Goal: Information Seeking & Learning: Compare options

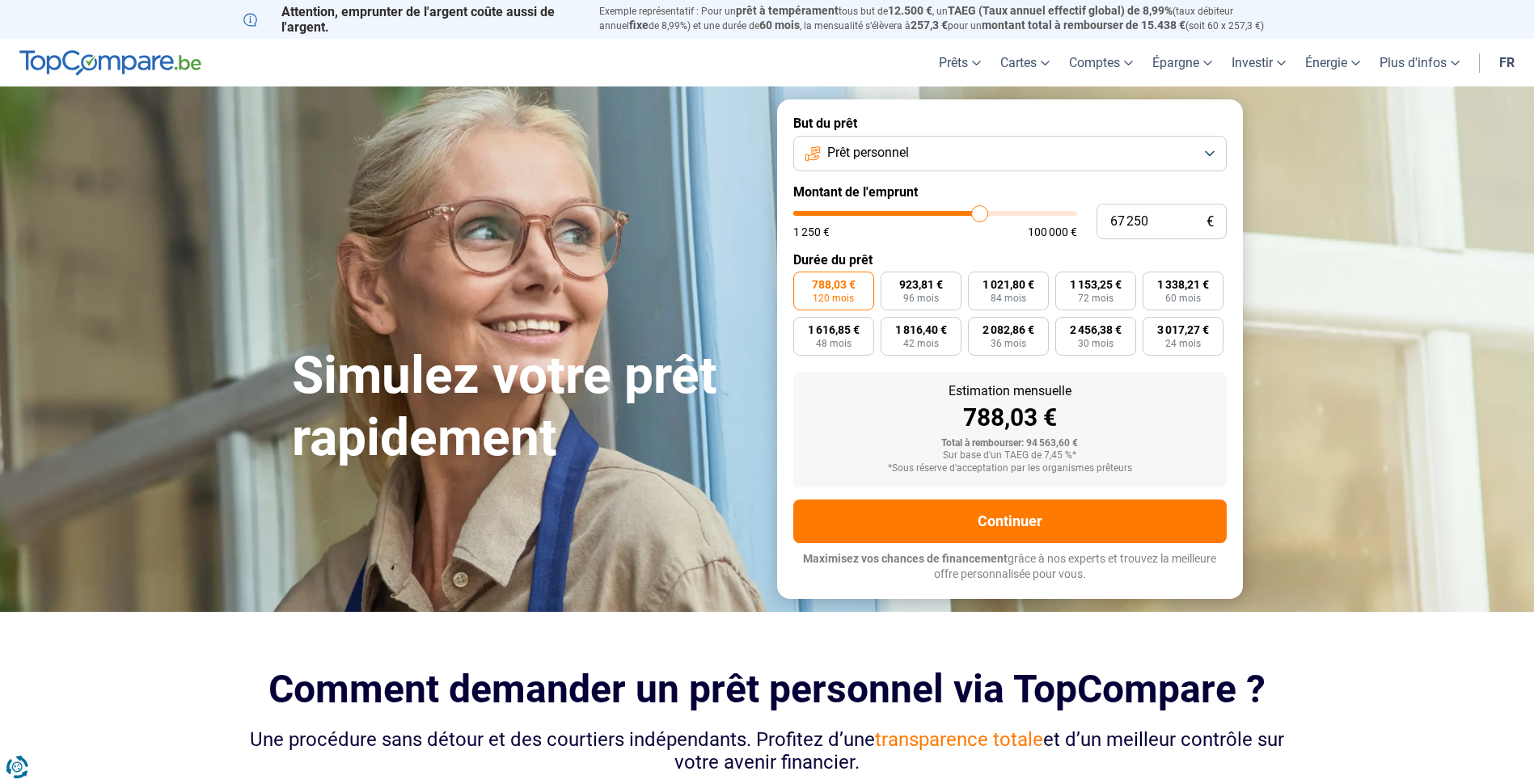
type input "66 000"
type input "66000"
type input "63 000"
type input "63000"
type input "61 500"
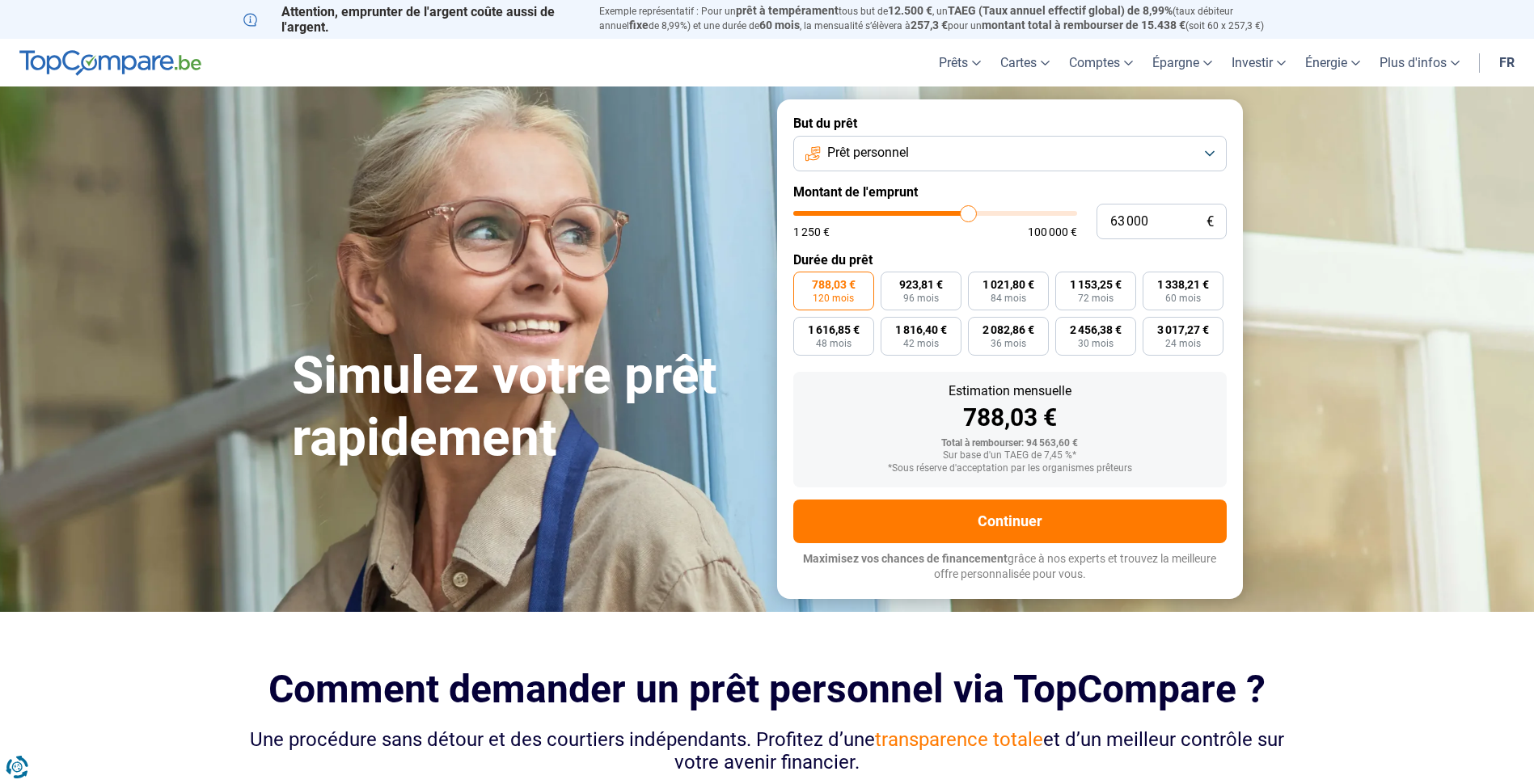
type input "61500"
type input "60 000"
type input "60000"
type input "59 000"
type input "59000"
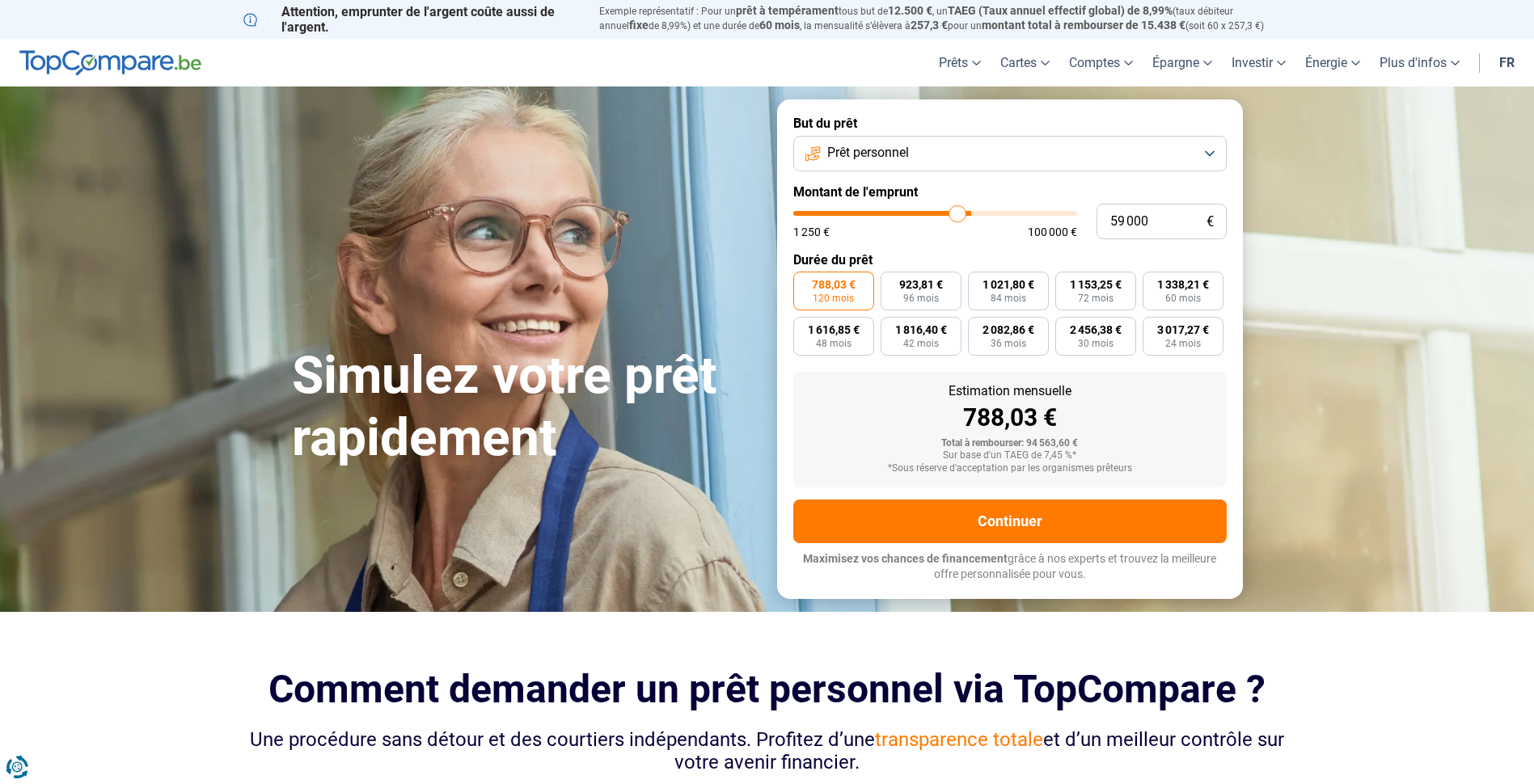
type input "58 500"
type input "58500"
type input "58 000"
type input "58000"
type input "57 500"
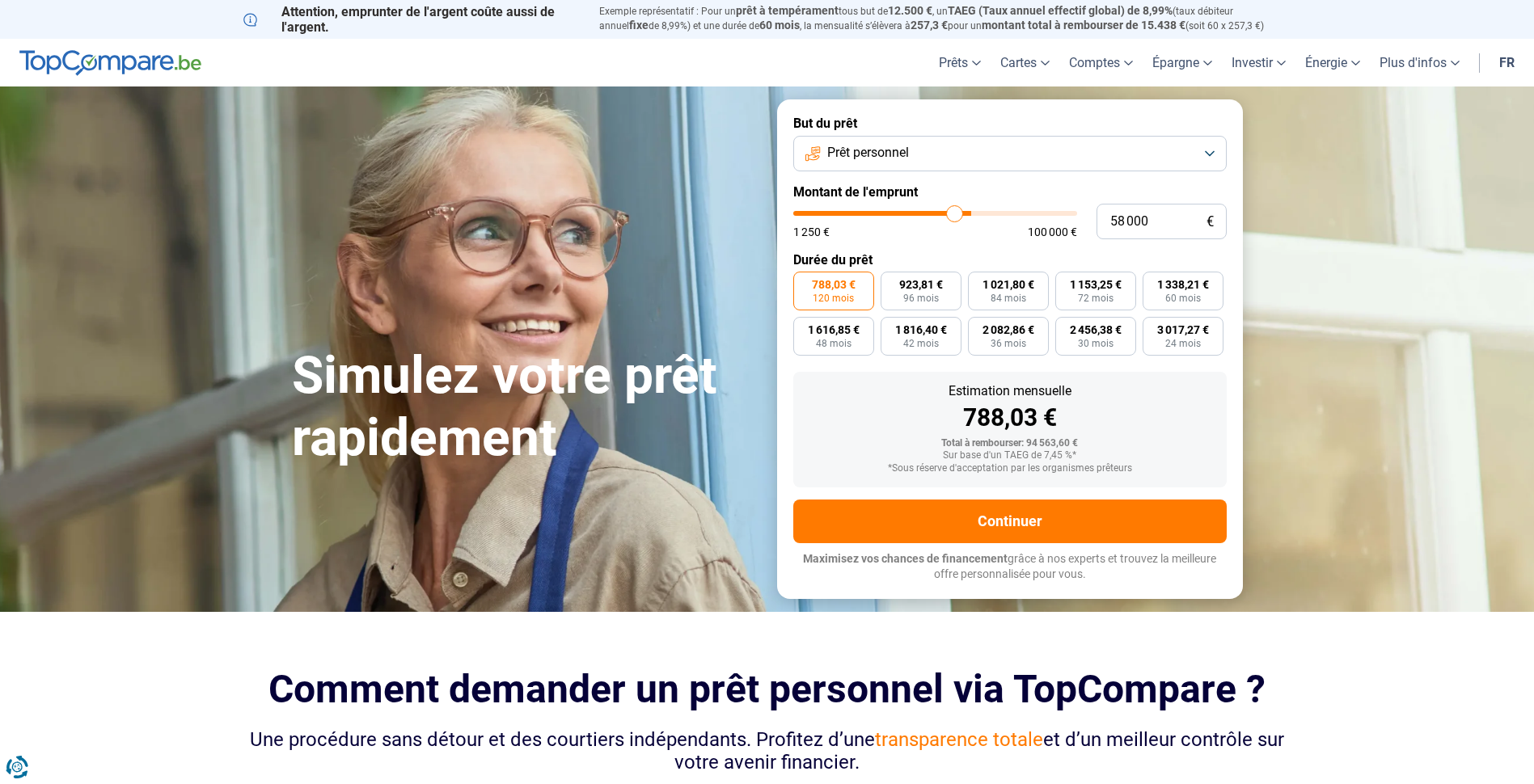
type input "57500"
type input "57 000"
type input "57000"
type input "56 250"
type input "56250"
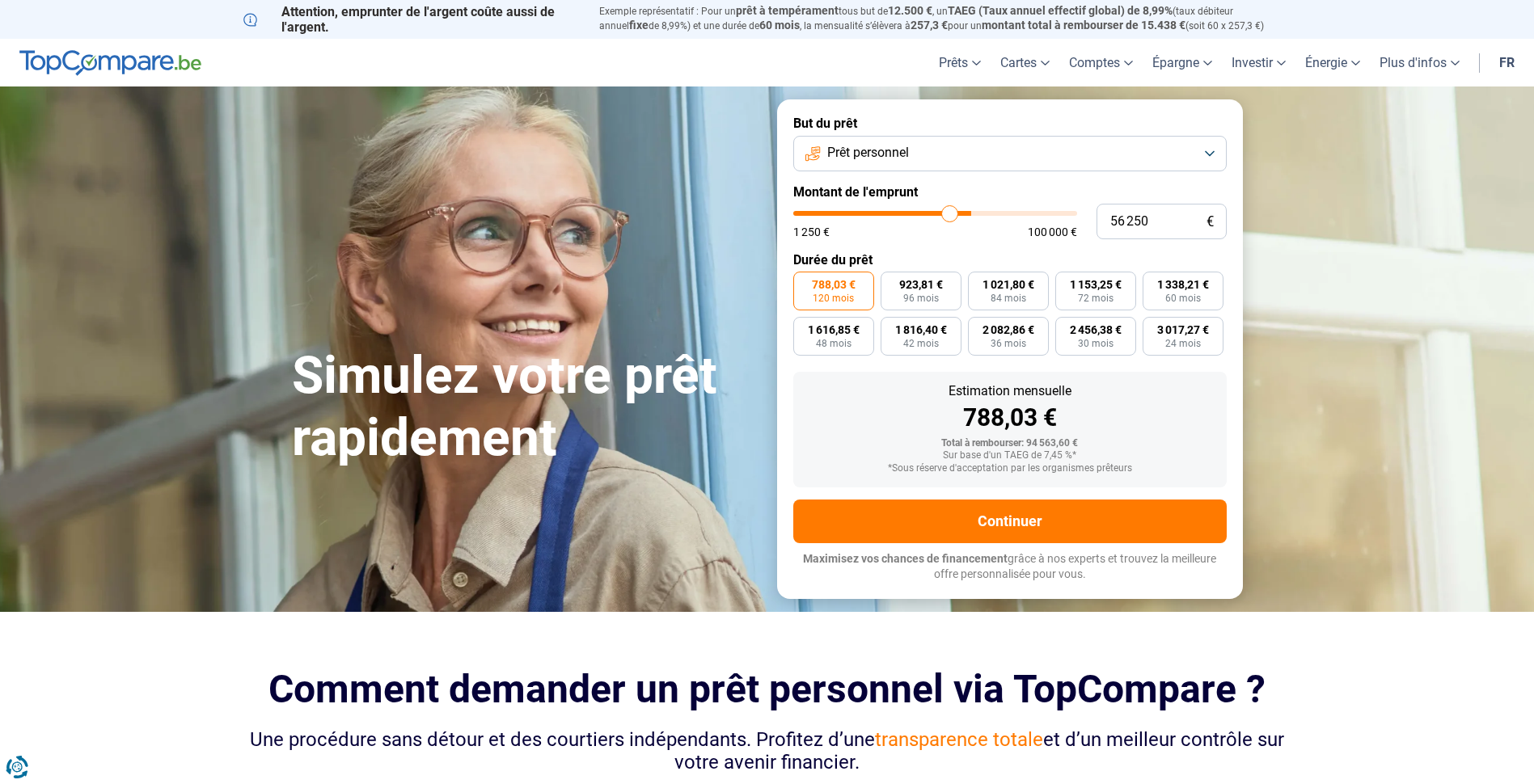
type input "55 000"
type input "55000"
type input "54 750"
type input "54750"
type input "54 500"
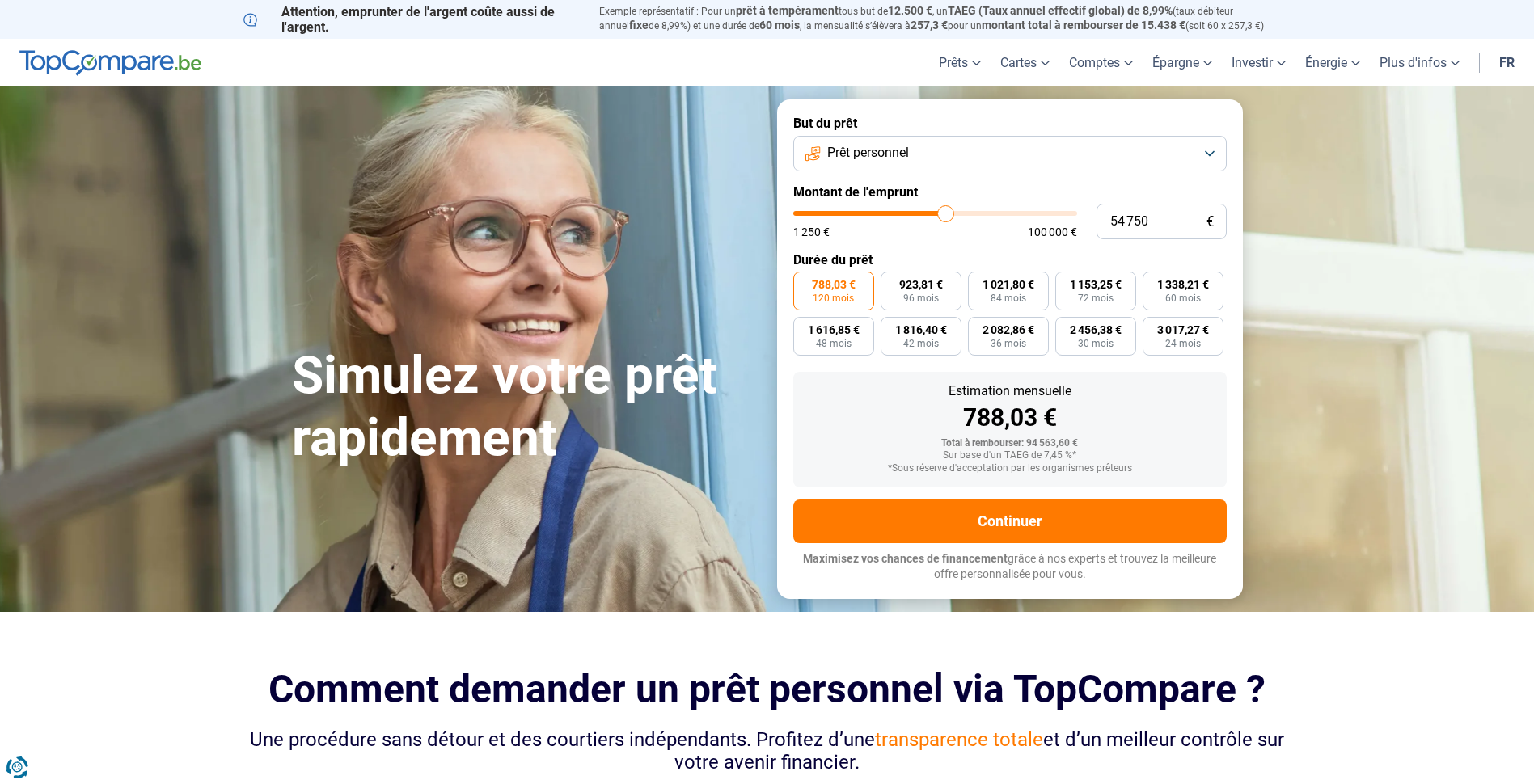
type input "54500"
type input "54 250"
type input "54250"
type input "54 000"
type input "54000"
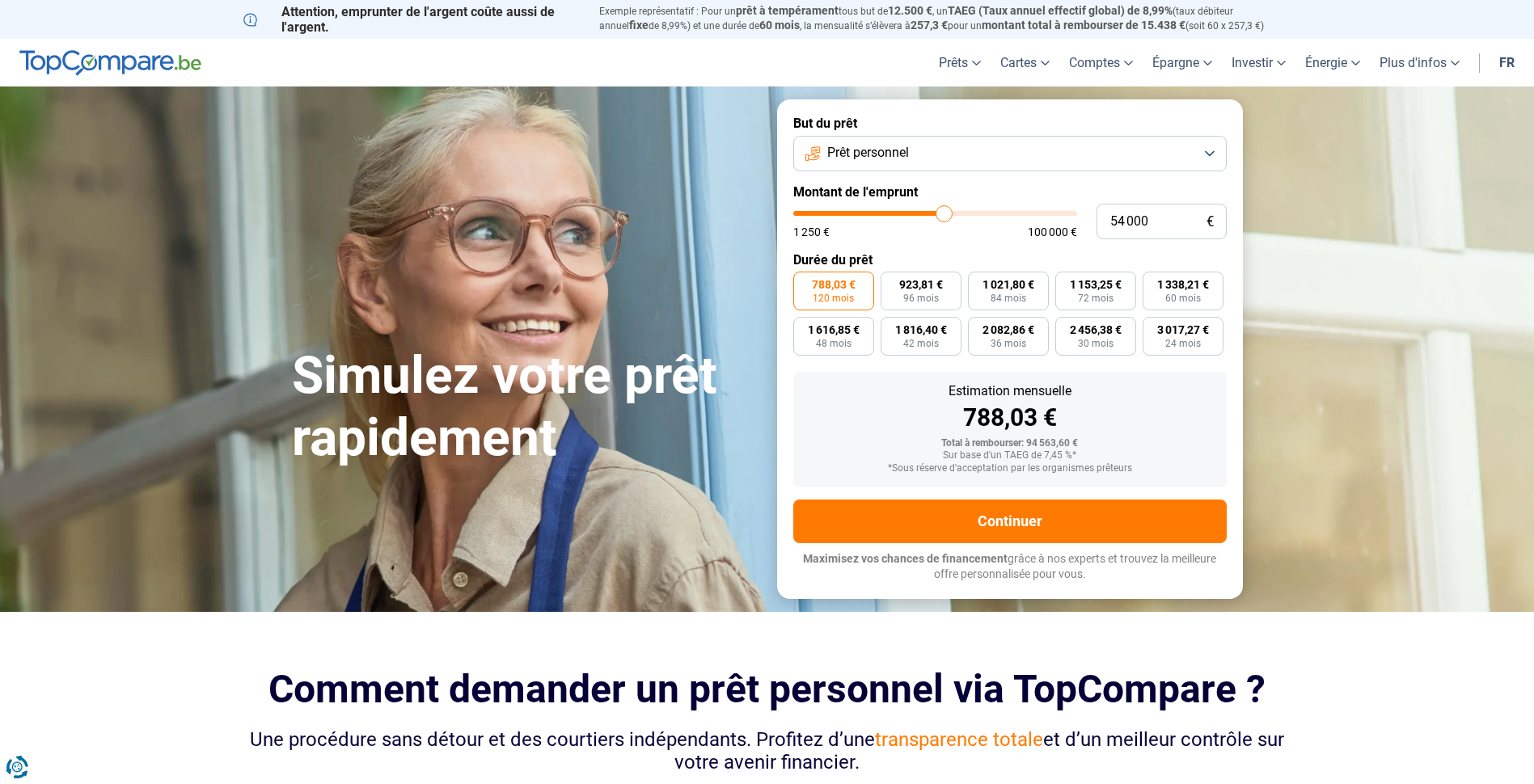
type input "53 500"
type input "53500"
type input "53 000"
type input "53000"
type input "52 750"
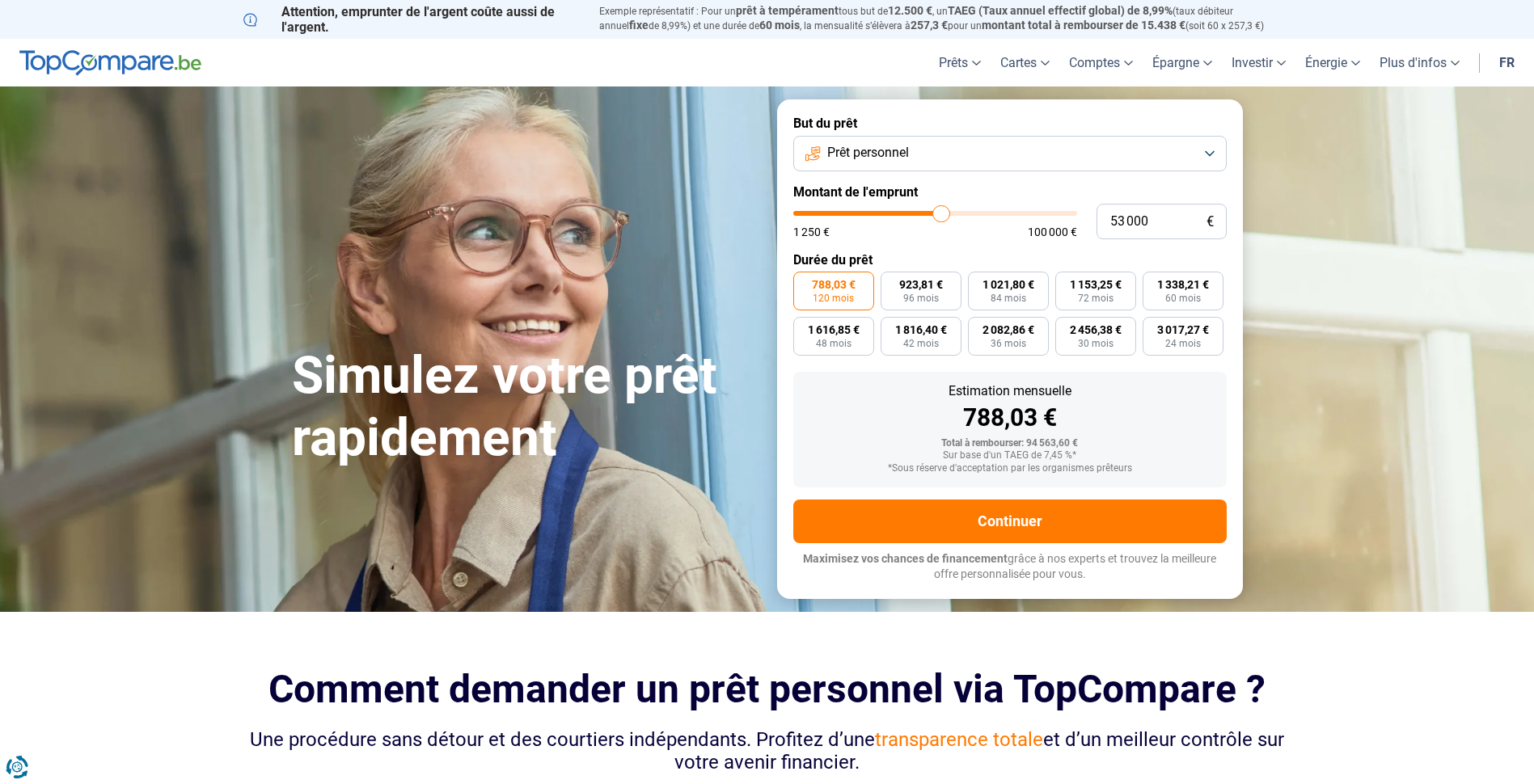
type input "52750"
type input "52 500"
type input "52500"
type input "52 000"
type input "52000"
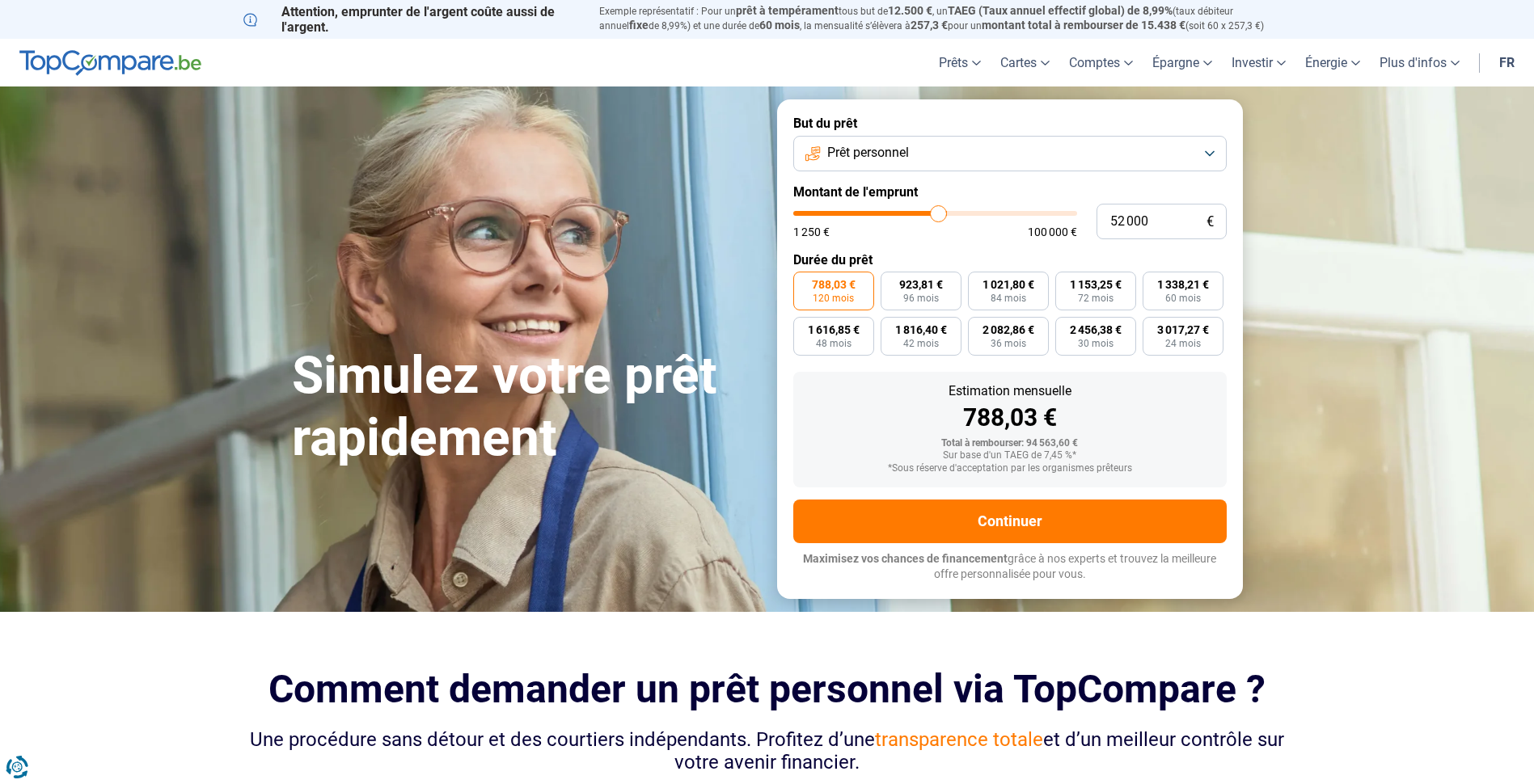
type input "51 750"
type input "51750"
type input "51 500"
type input "51500"
type input "51 250"
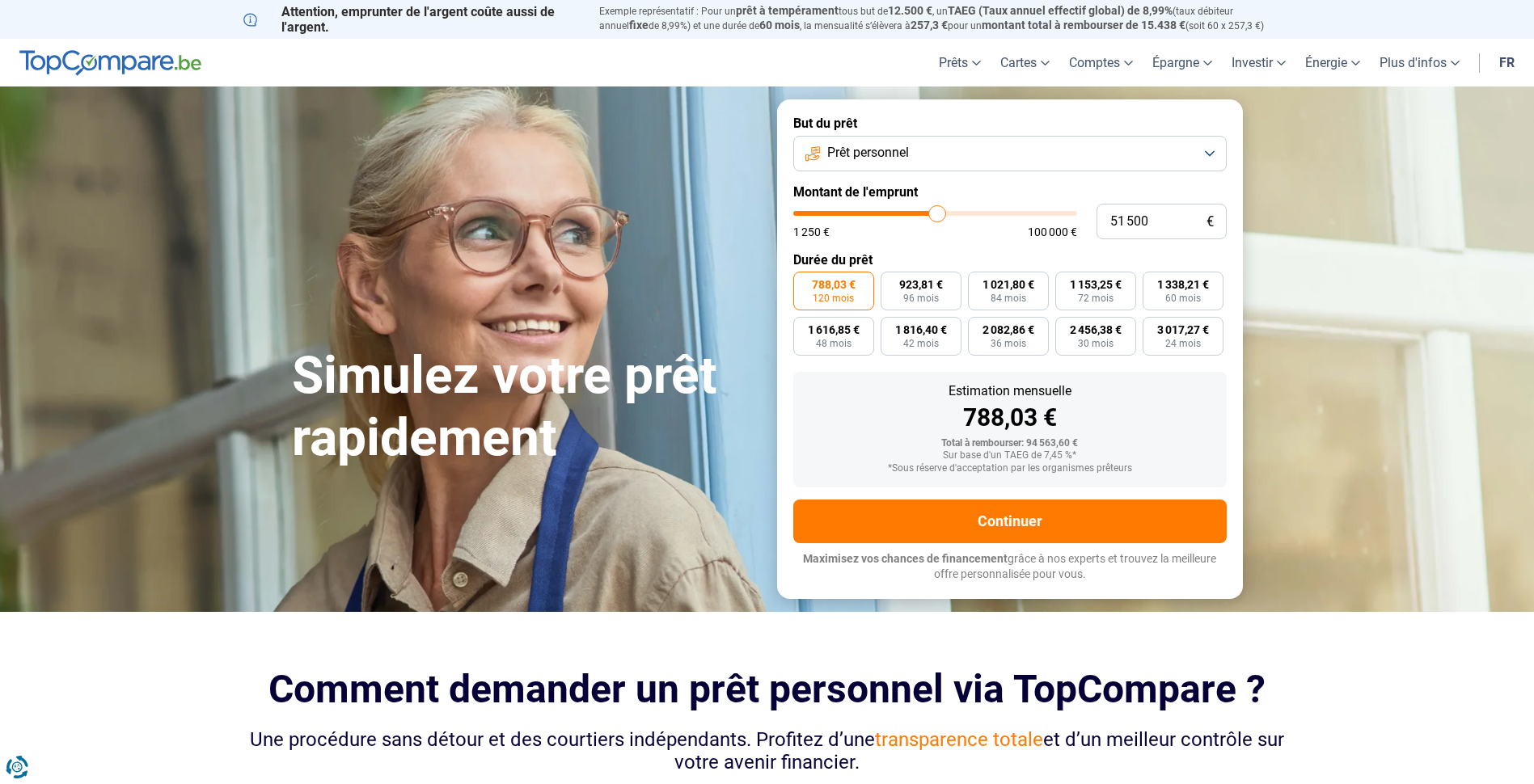
type input "51250"
type input "51 000"
type input "51000"
type input "50 250"
type input "50250"
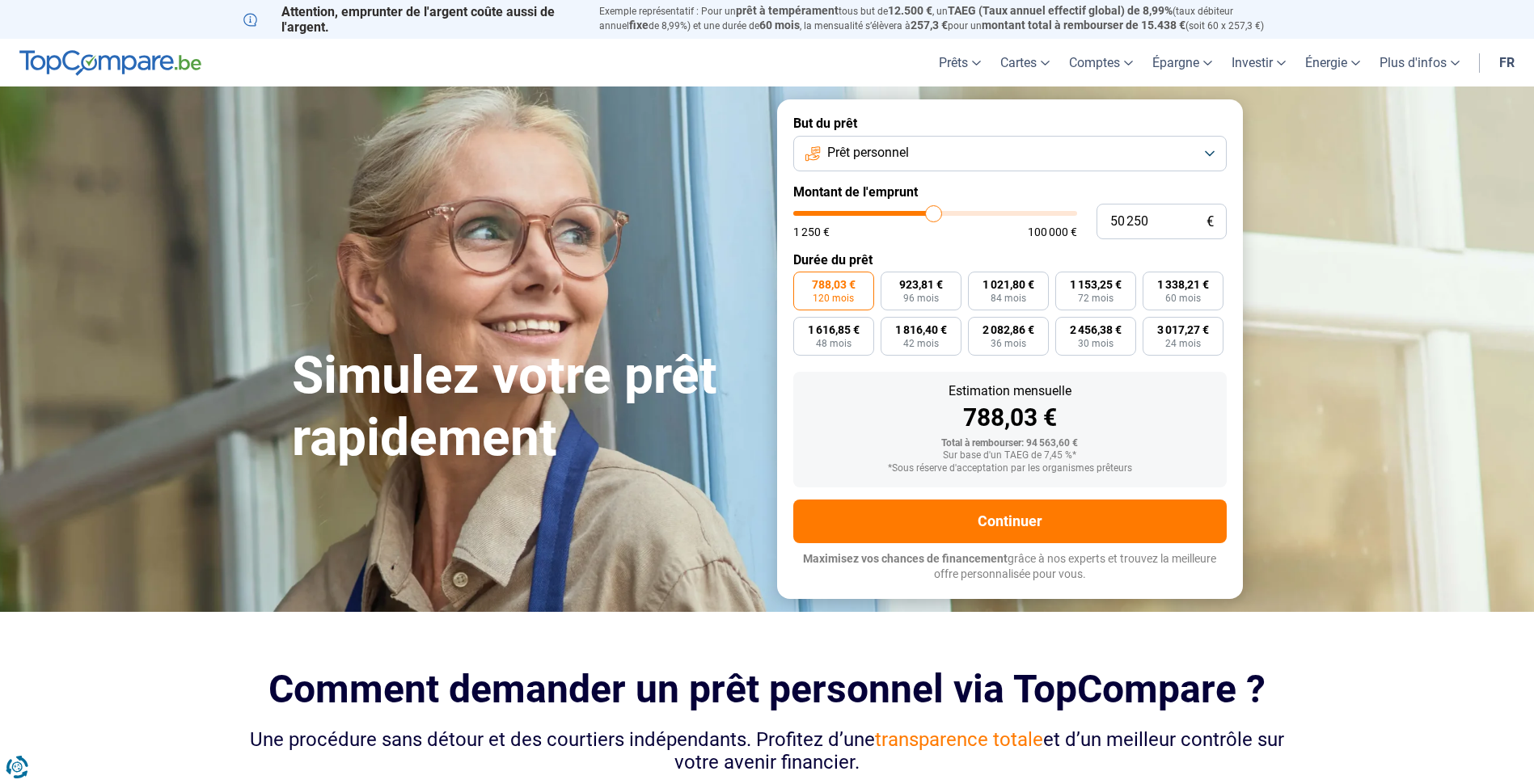
type input "50 000"
type input "50000"
type input "49 500"
type input "49500"
type input "48 750"
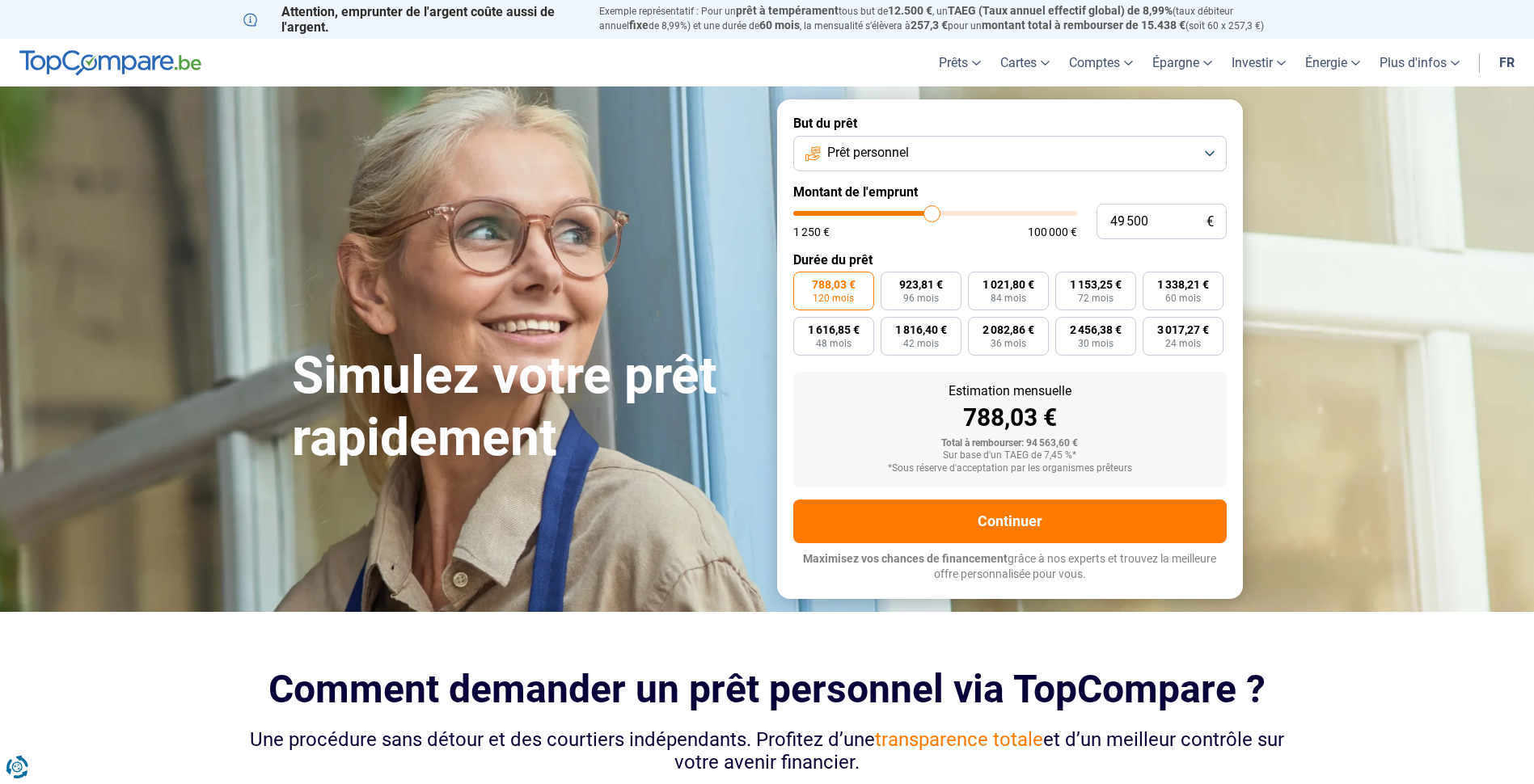
type input "48750"
type input "48 500"
type input "48500"
type input "48 250"
type input "48250"
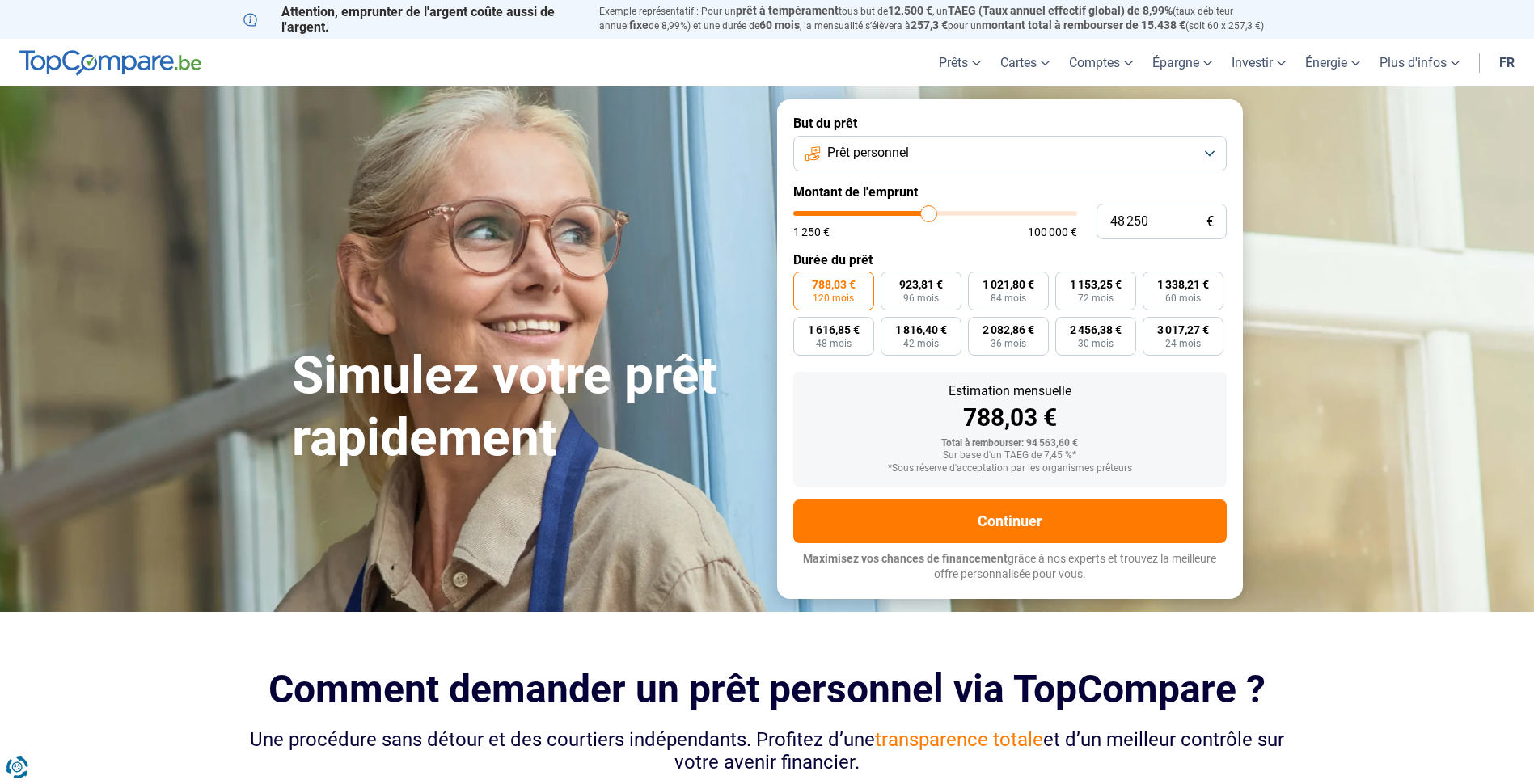
type input "48 000"
type input "48000"
type input "47 500"
type input "47500"
type input "47 000"
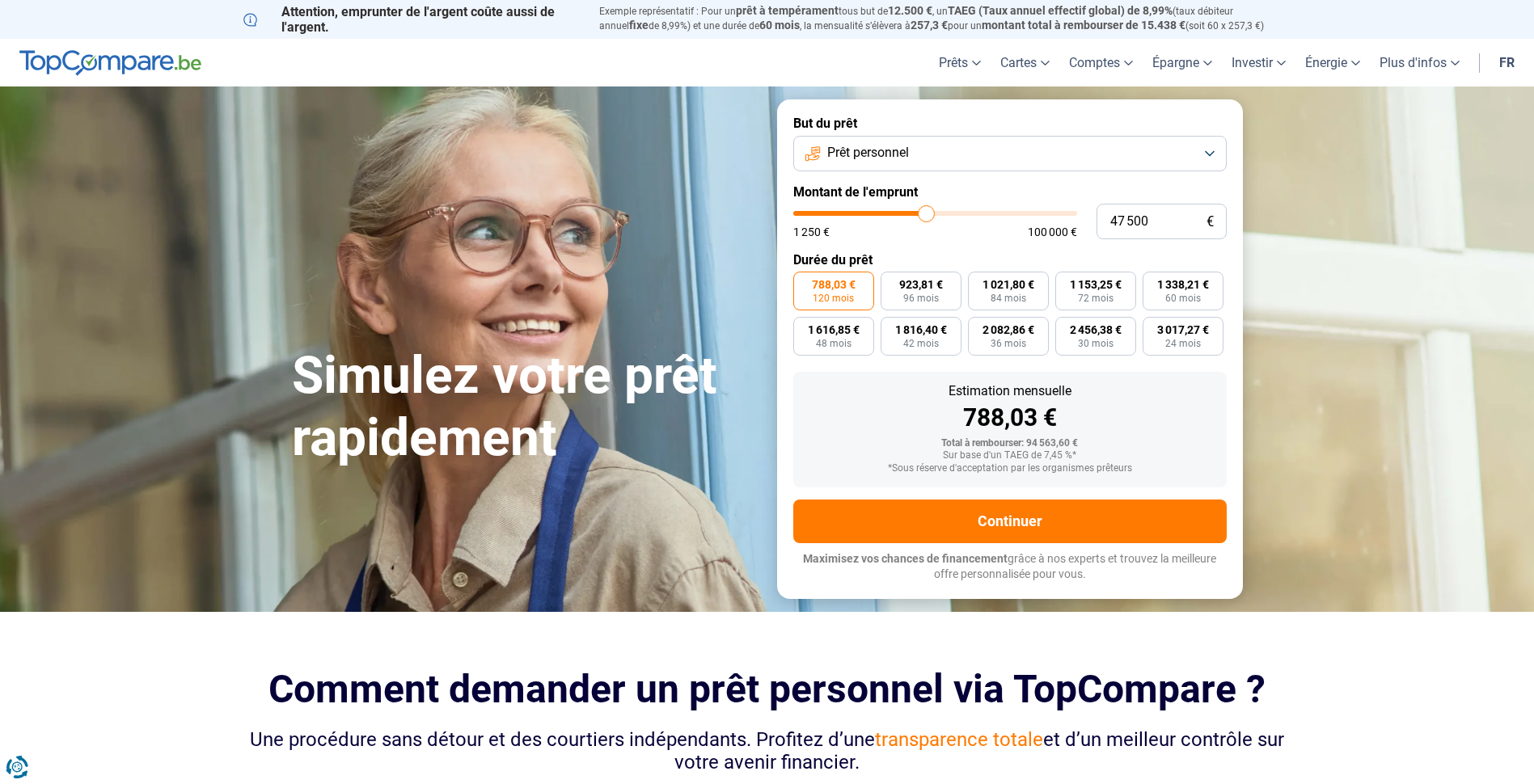
type input "47000"
type input "46 500"
type input "46500"
type input "45 250"
type input "45250"
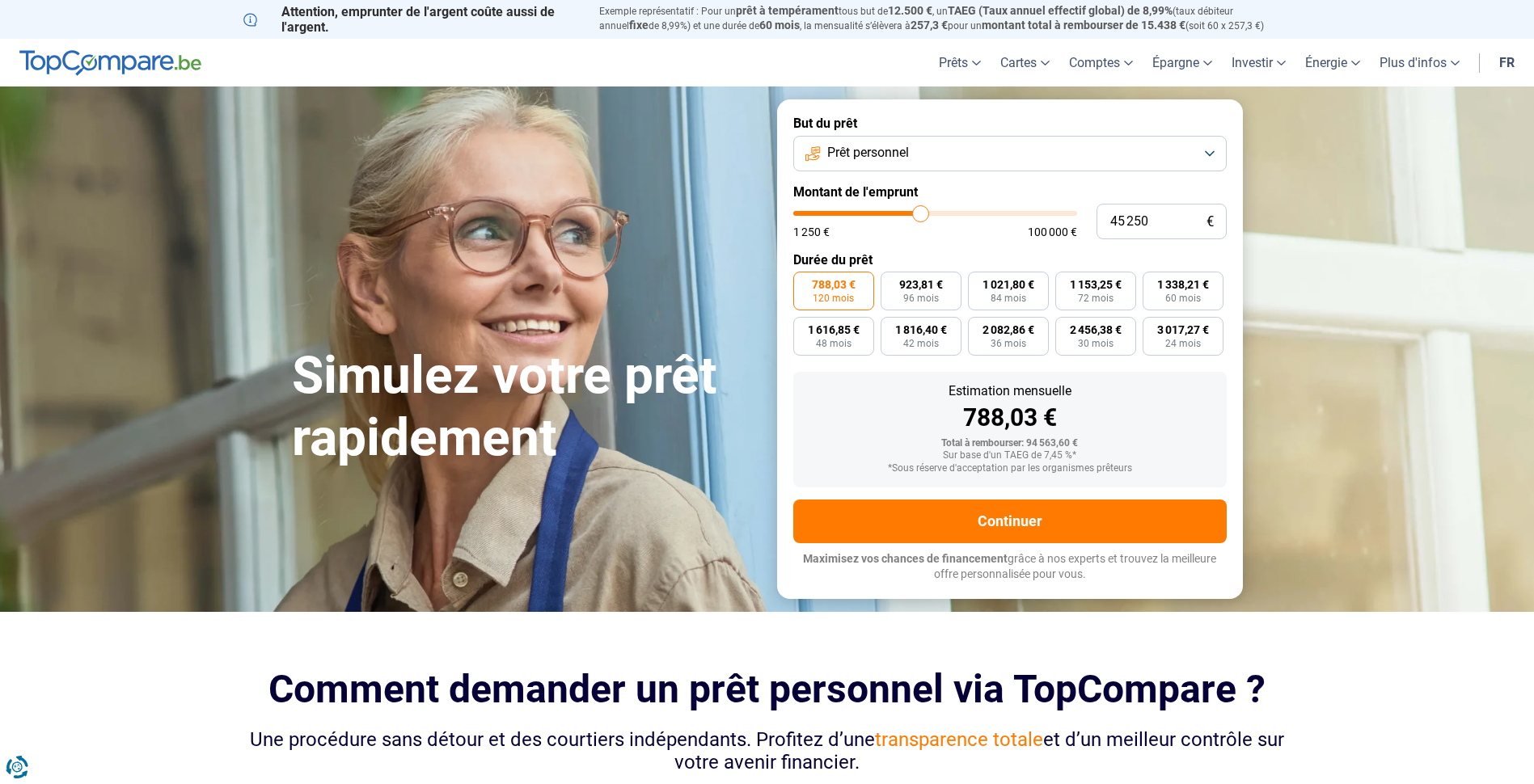
type input "44 250"
type input "44250"
type input "42 750"
type input "42750"
type input "40 250"
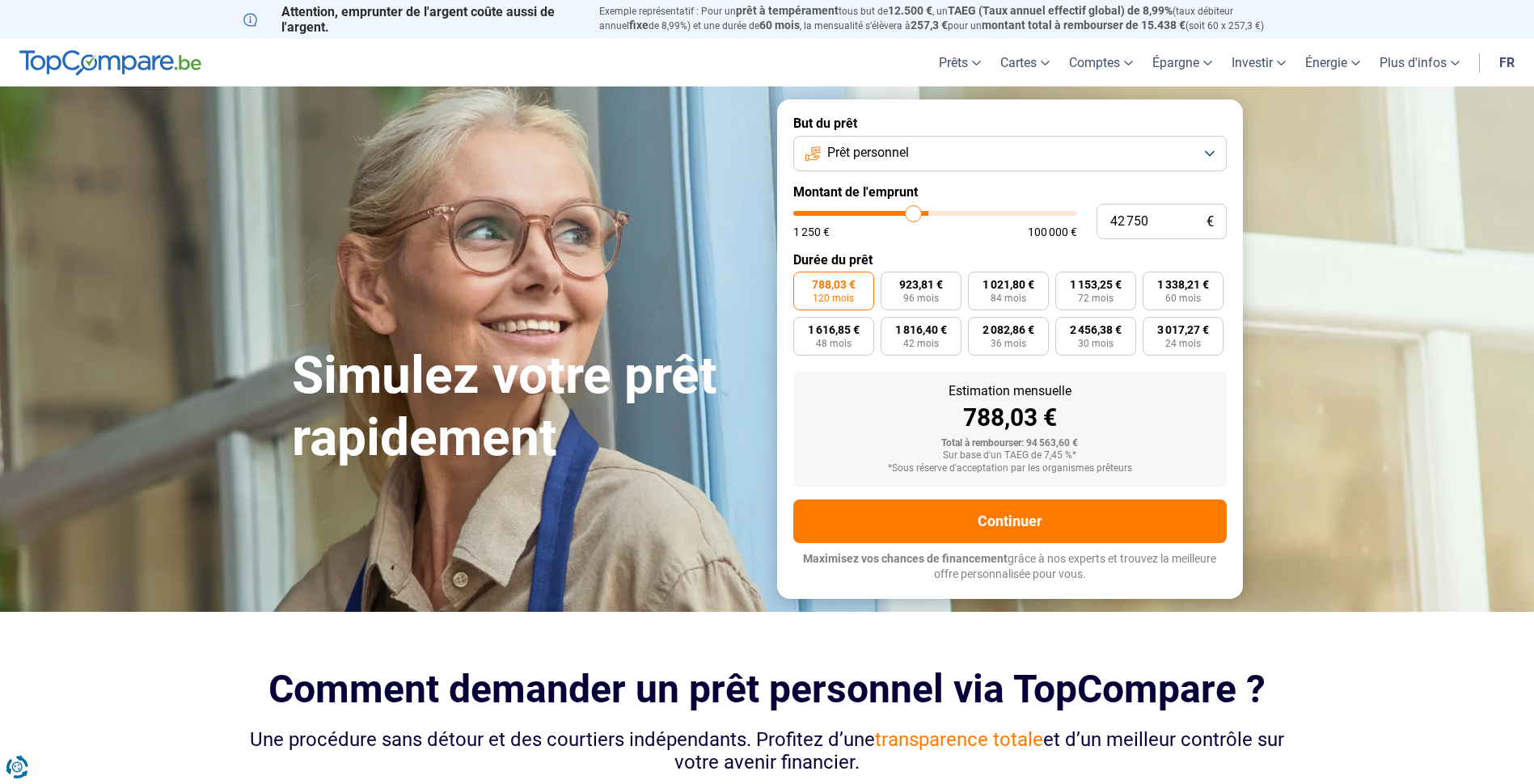
type input "40250"
type input "37 750"
type input "37750"
type input "35 000"
type input "35000"
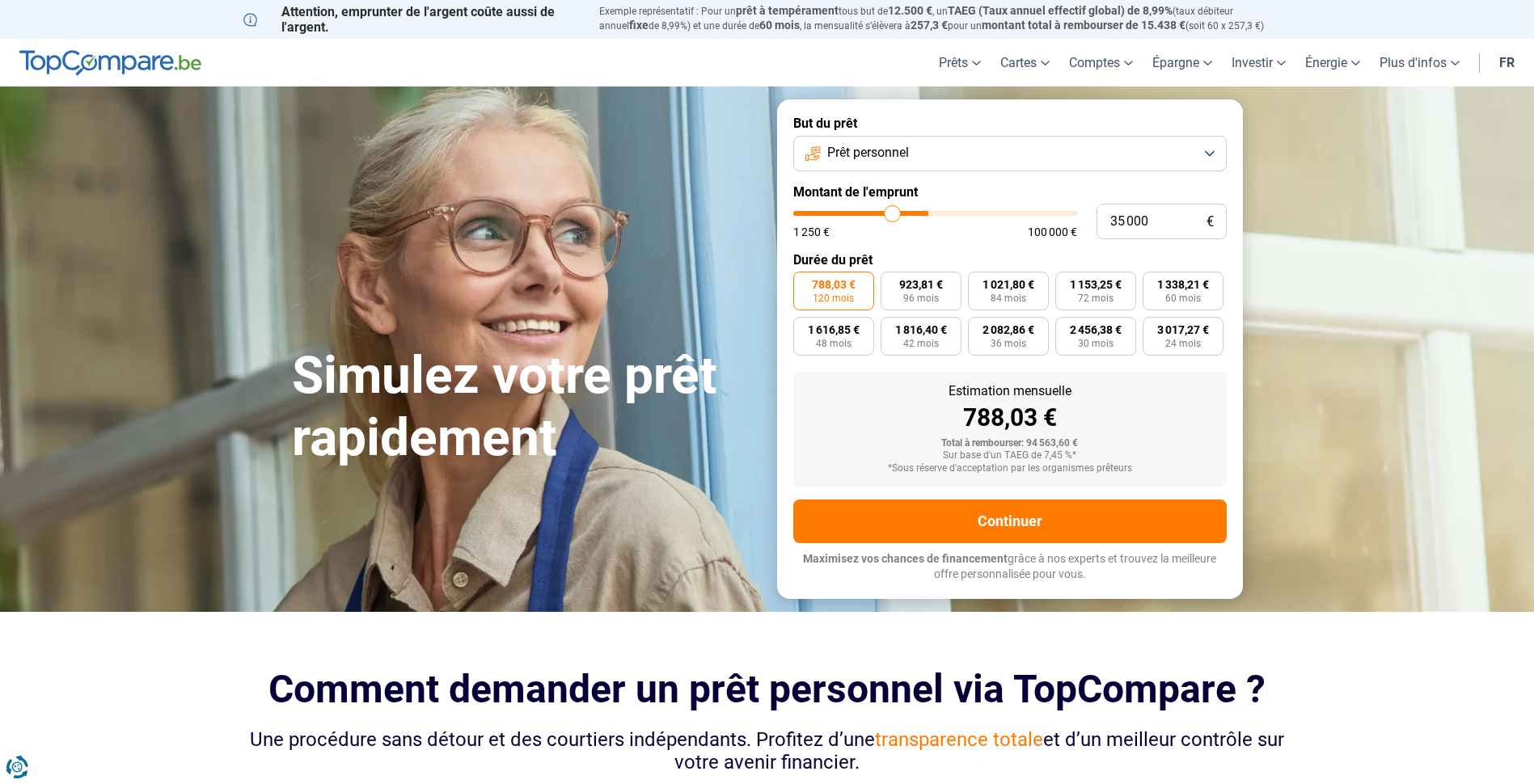
type input "33 250"
type input "33250"
type input "30 250"
type input "30250"
type input "28 250"
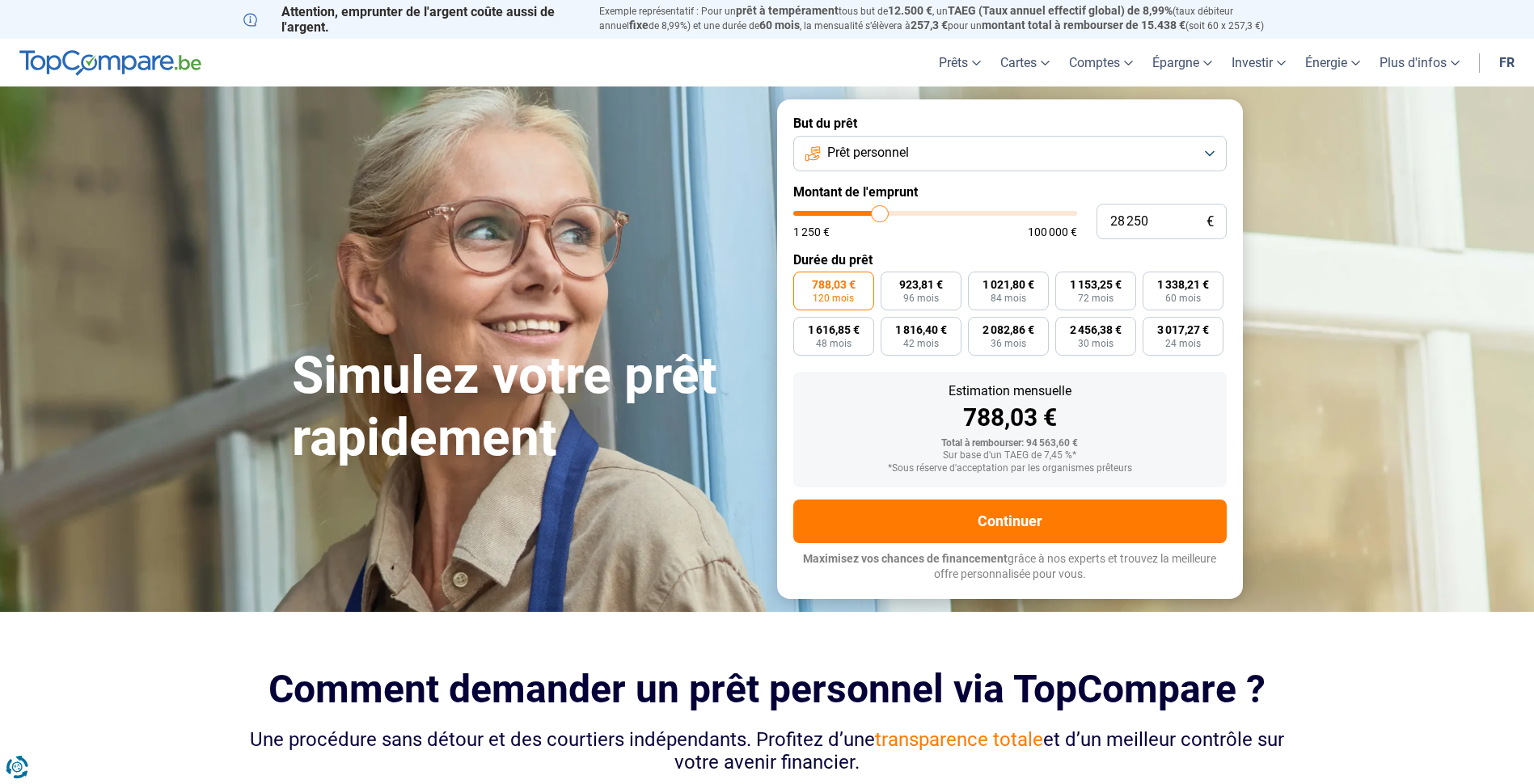
type input "28250"
type input "26 750"
type input "26750"
type input "26 000"
type input "26000"
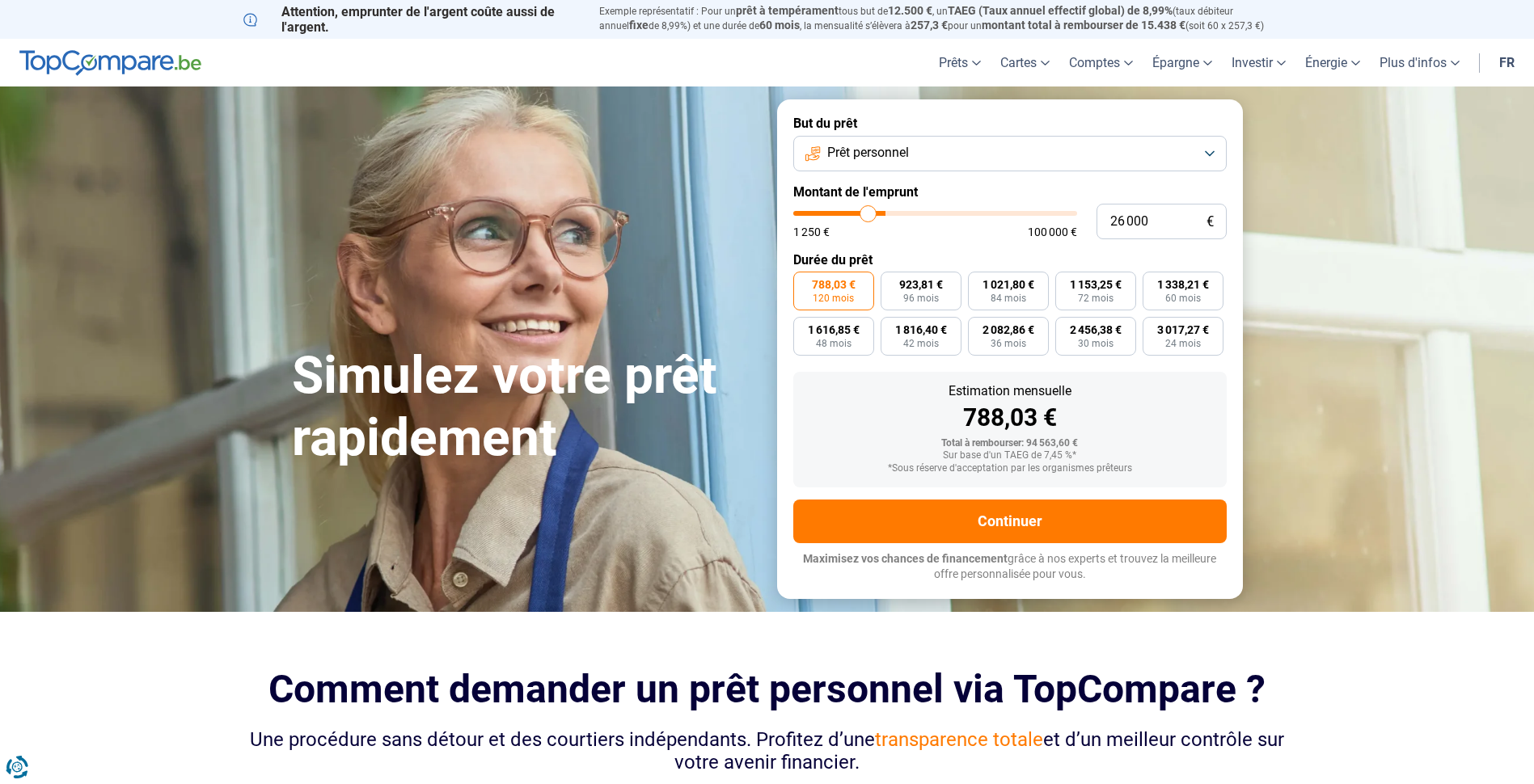
type input "25 000"
type input "25000"
type input "24 500"
type input "24500"
type input "24 250"
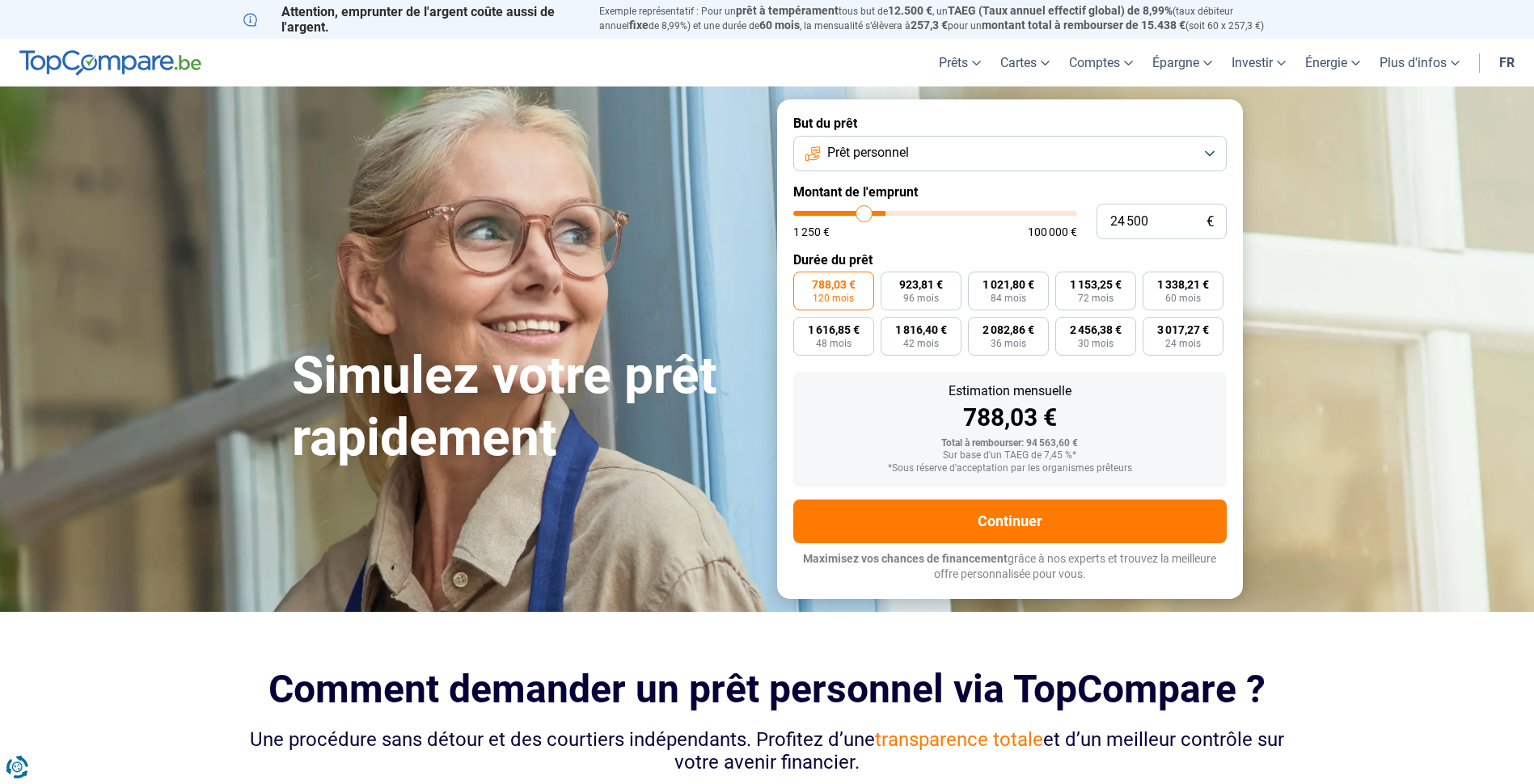
type input "24250"
type input "23 750"
type input "23750"
type input "23 500"
type input "23500"
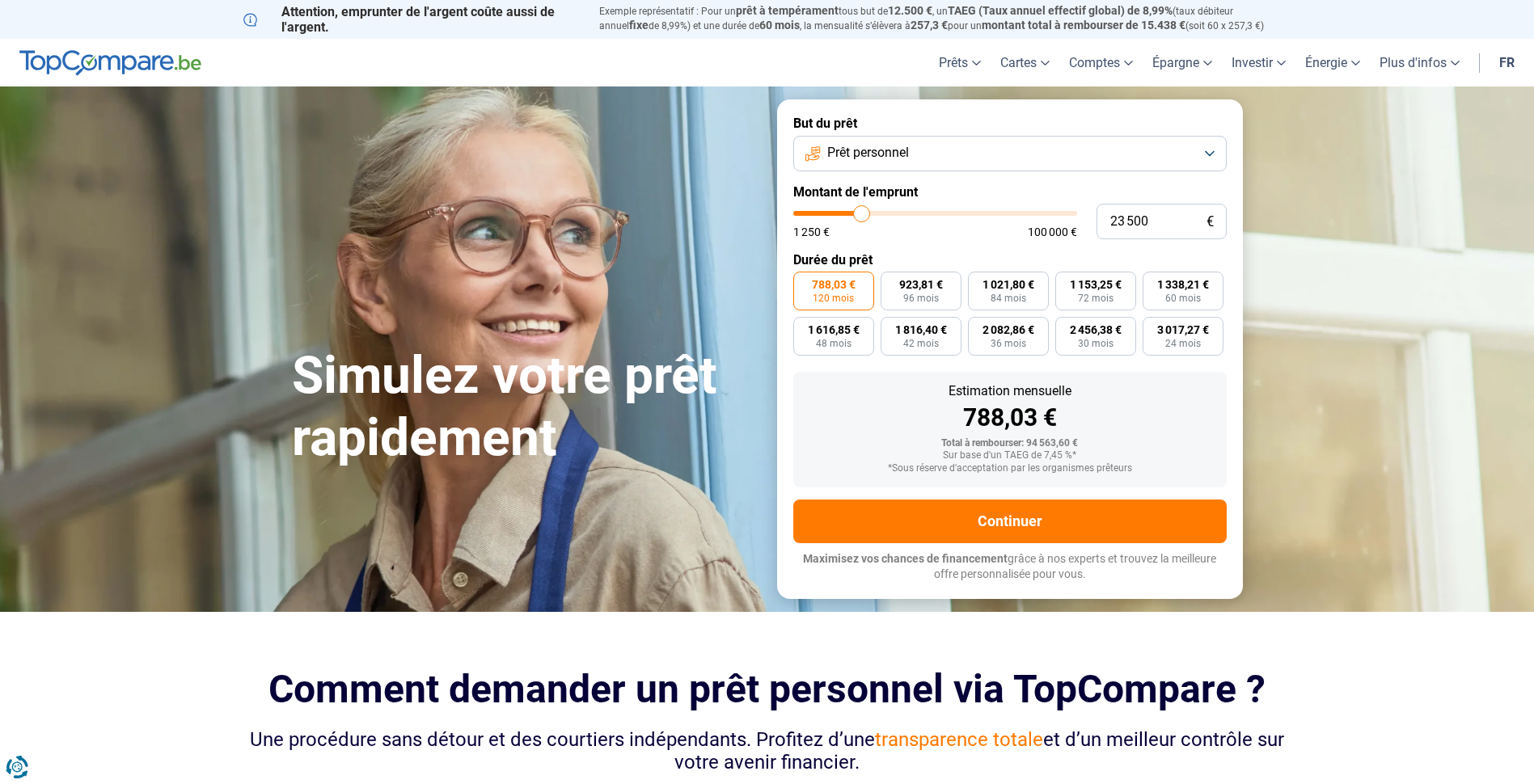
type input "23 250"
type input "23250"
type input "23 000"
type input "23000"
type input "22 750"
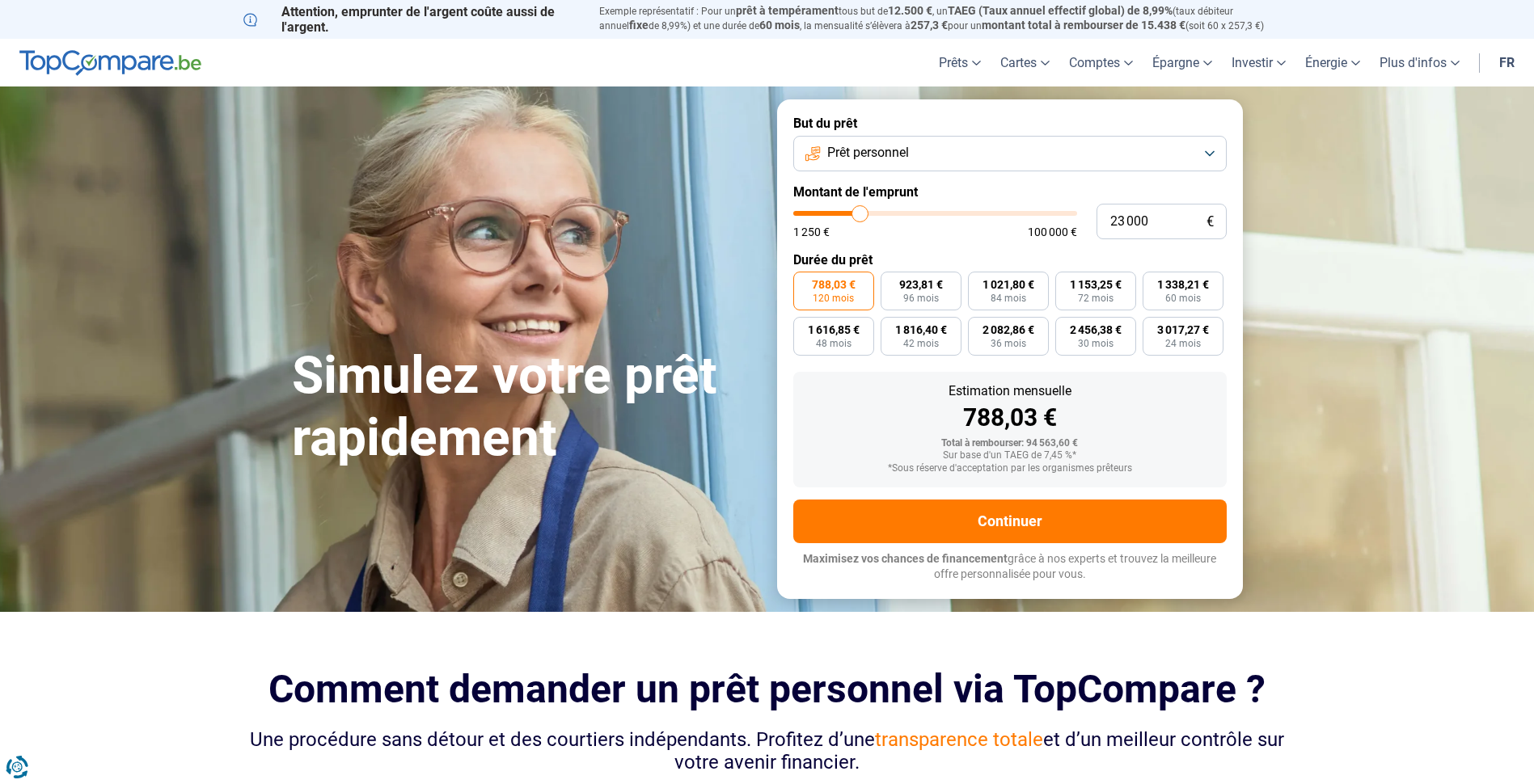
type input "22750"
type input "22 250"
type input "22250"
type input "22 000"
type input "22000"
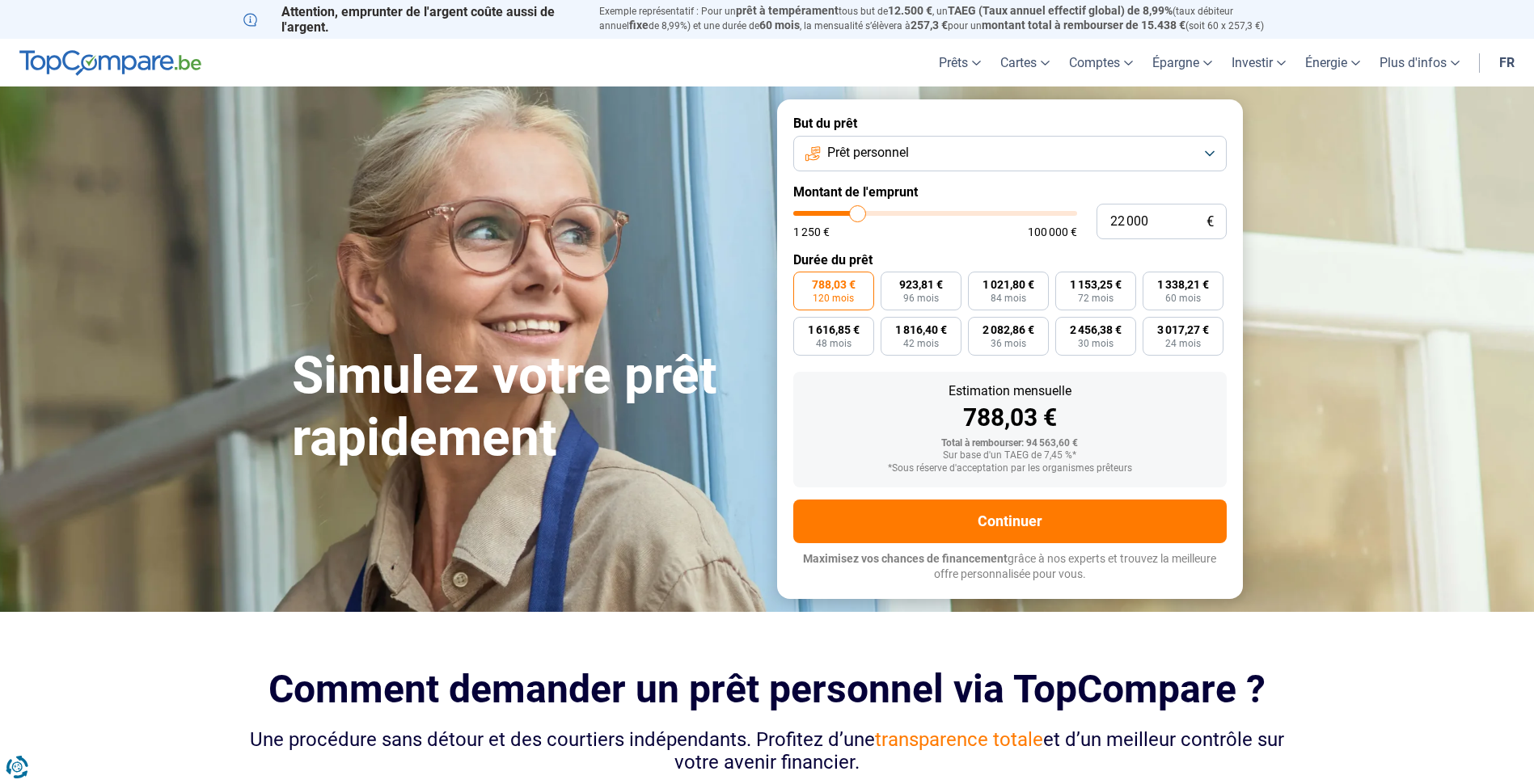
type input "21 750"
type input "21750"
type input "21 500"
type input "21500"
type input "21 250"
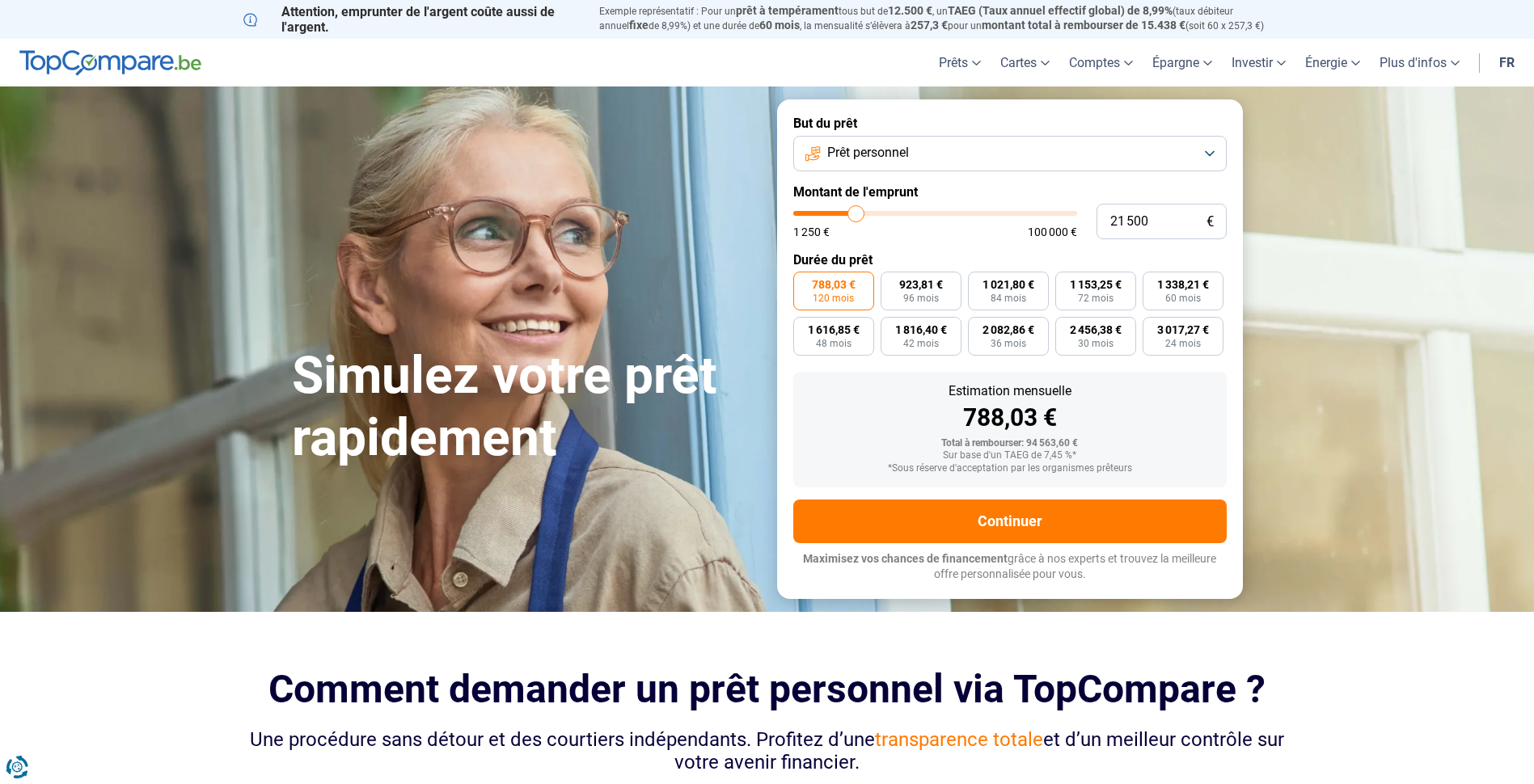
type input "21250"
type input "20 750"
type input "20750"
type input "20 500"
type input "20500"
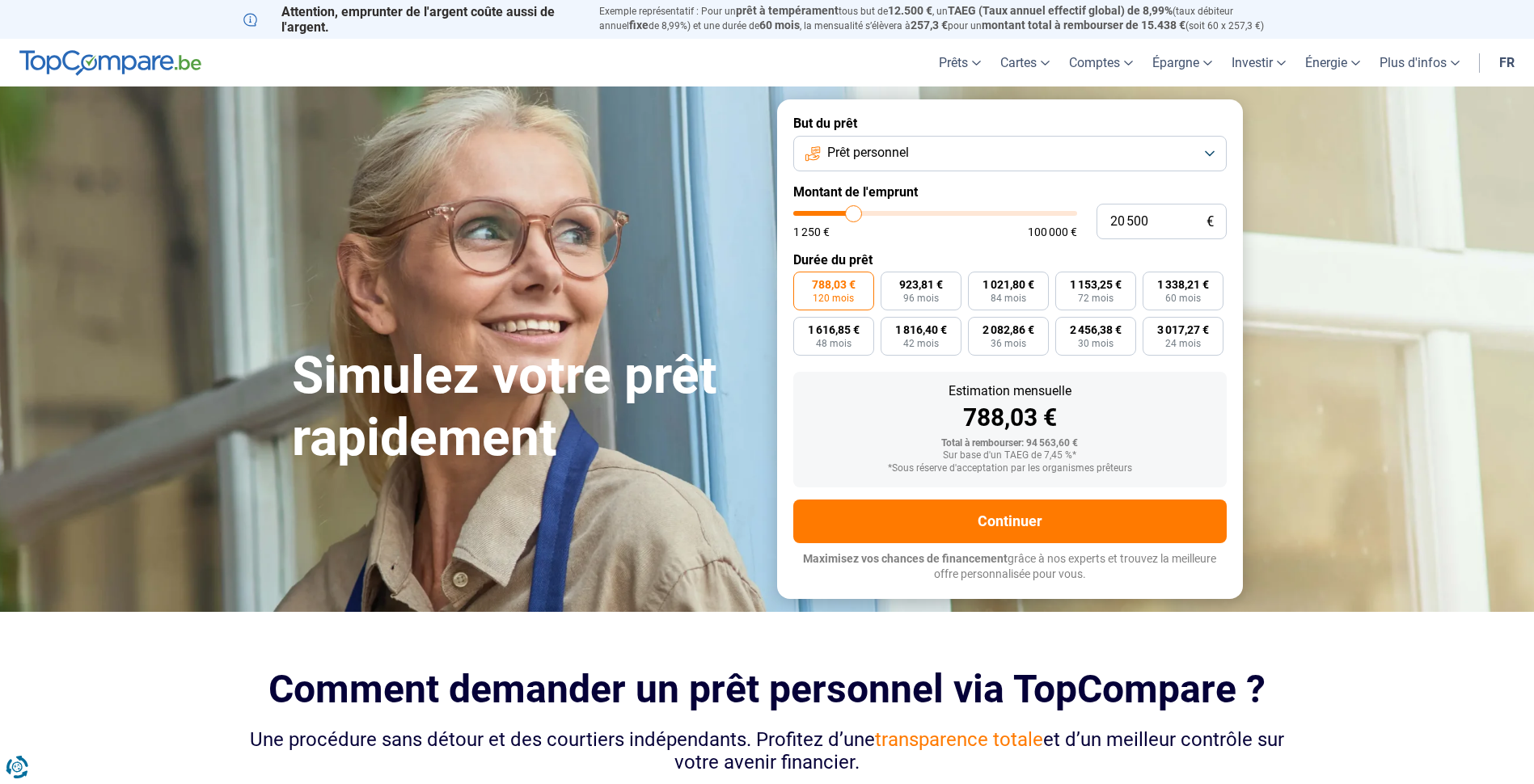
type input "20 250"
type input "20250"
type input "20 000"
type input "20000"
type input "19 750"
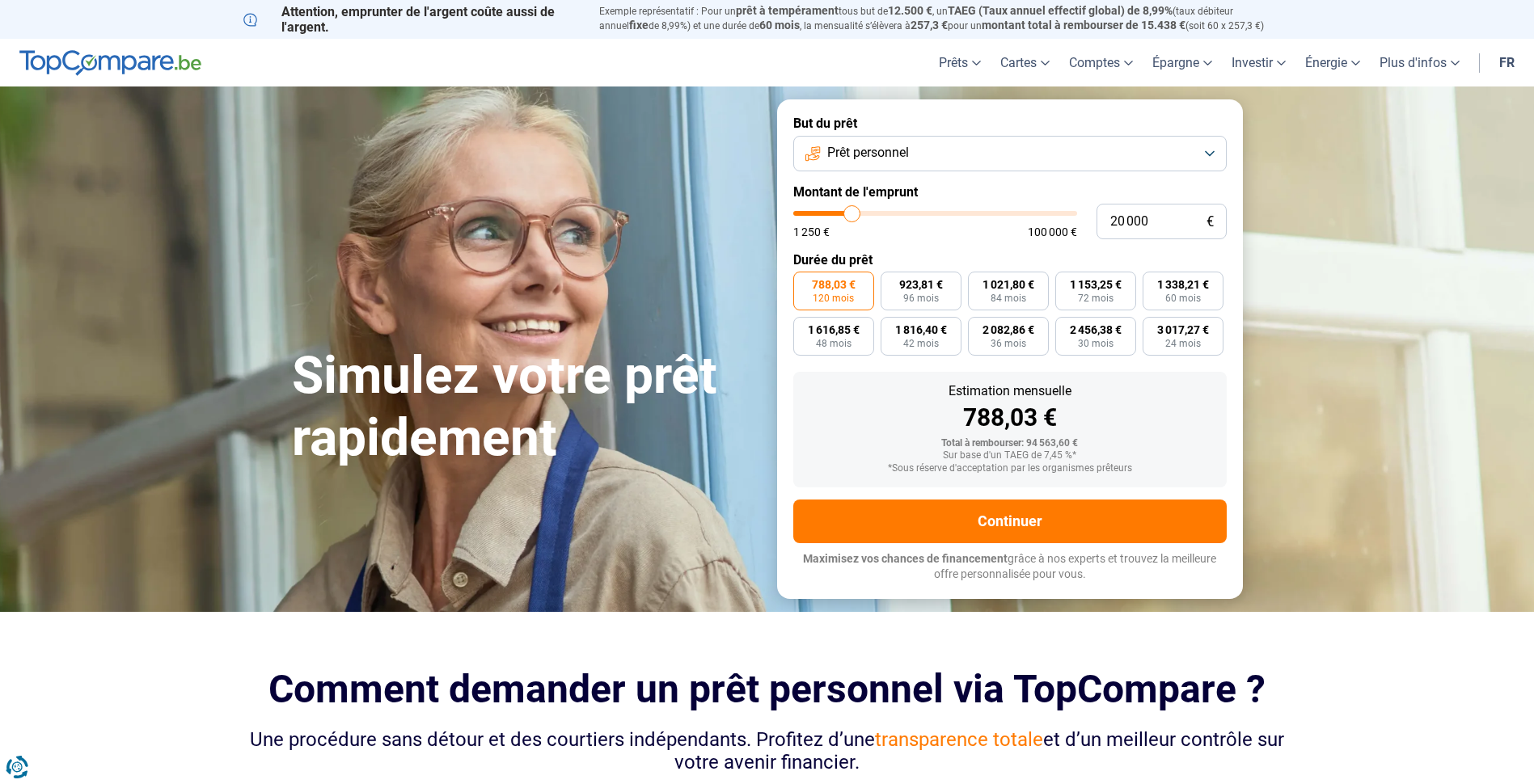
type input "19750"
type input "20 000"
type input "20000"
type input "20 250"
type input "20250"
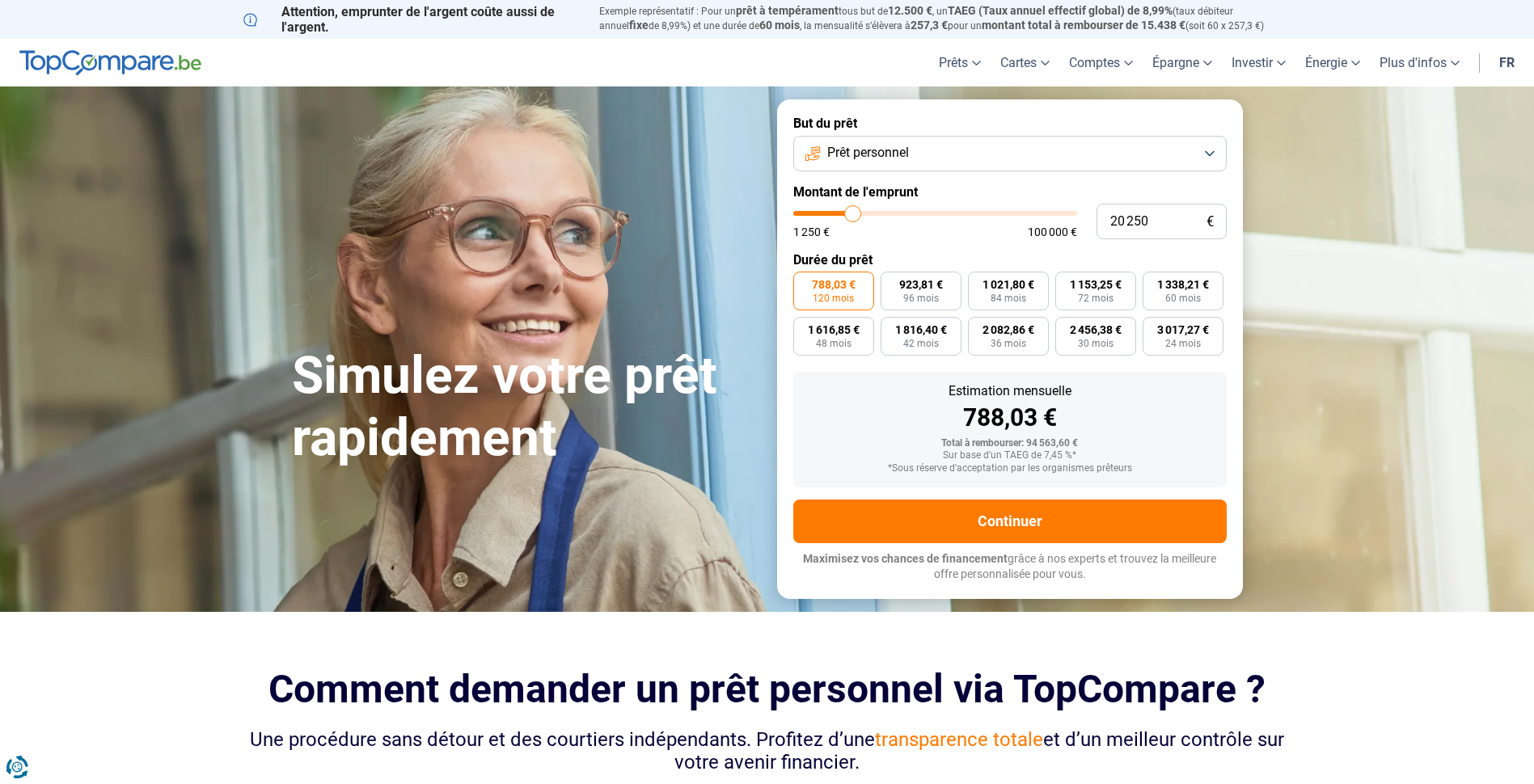
type input "20 500"
type input "20500"
type input "20 250"
type input "20250"
type input "20 000"
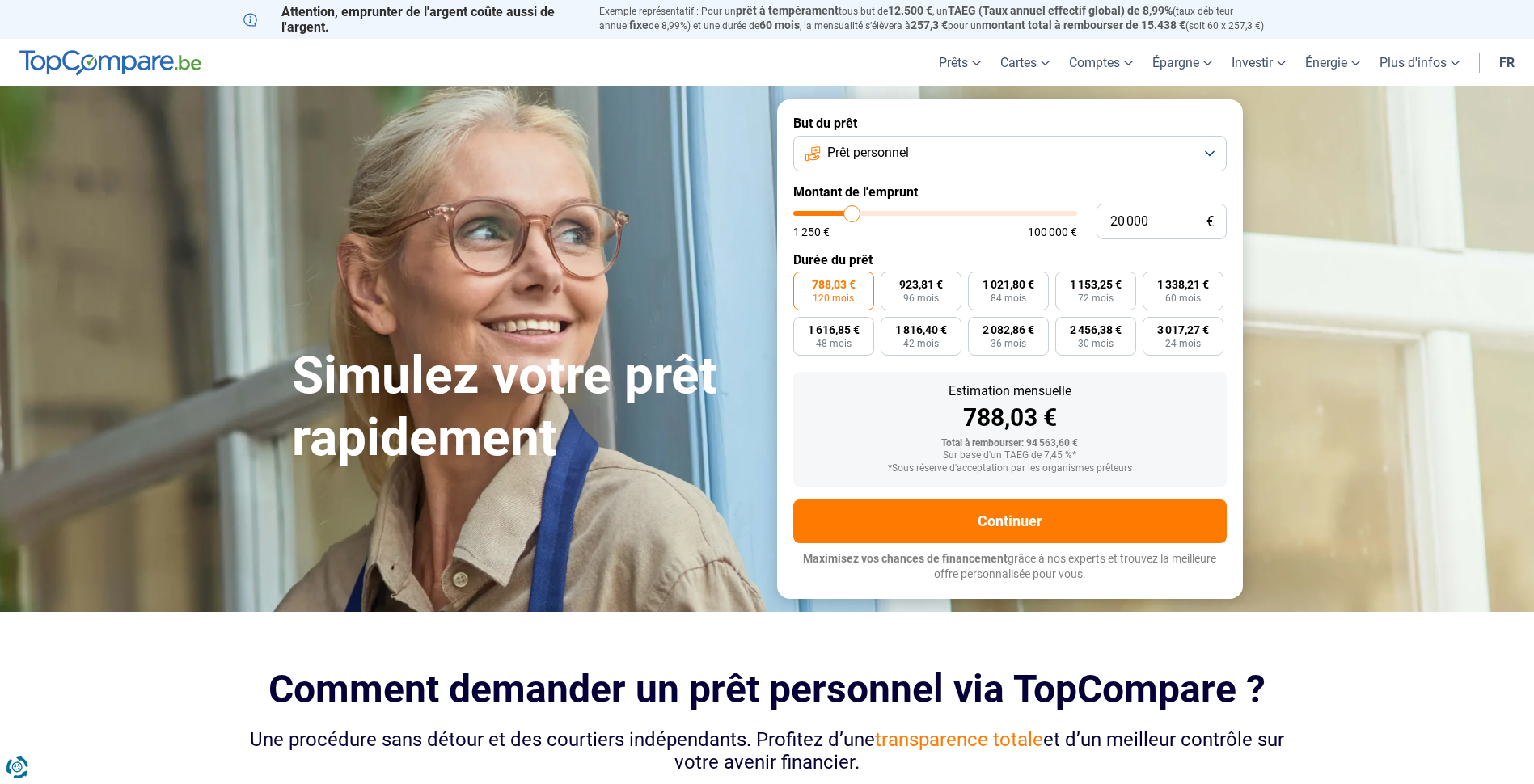
drag, startPoint x: 0, startPoint y: 0, endPoint x: 852, endPoint y: 218, distance: 879.4
type input "20000"
click at [852, 216] on input "range" at bounding box center [935, 213] width 284 height 5
radio input "true"
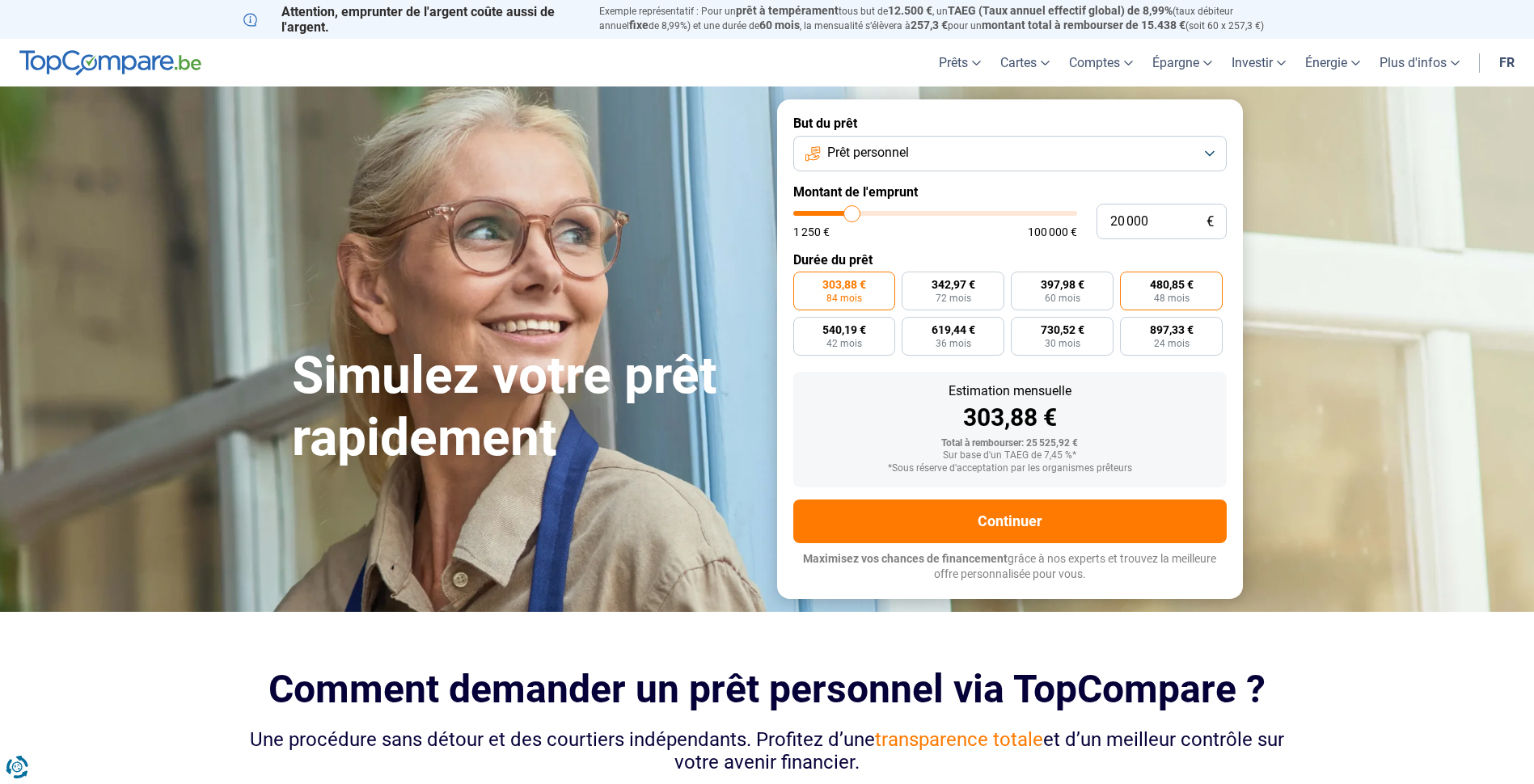
click at [1199, 290] on label "480,85 € 48 mois" at bounding box center [1171, 291] width 102 height 39
click at [1130, 282] on input "480,85 € 48 mois" at bounding box center [1125, 276] width 10 height 10
radio input "true"
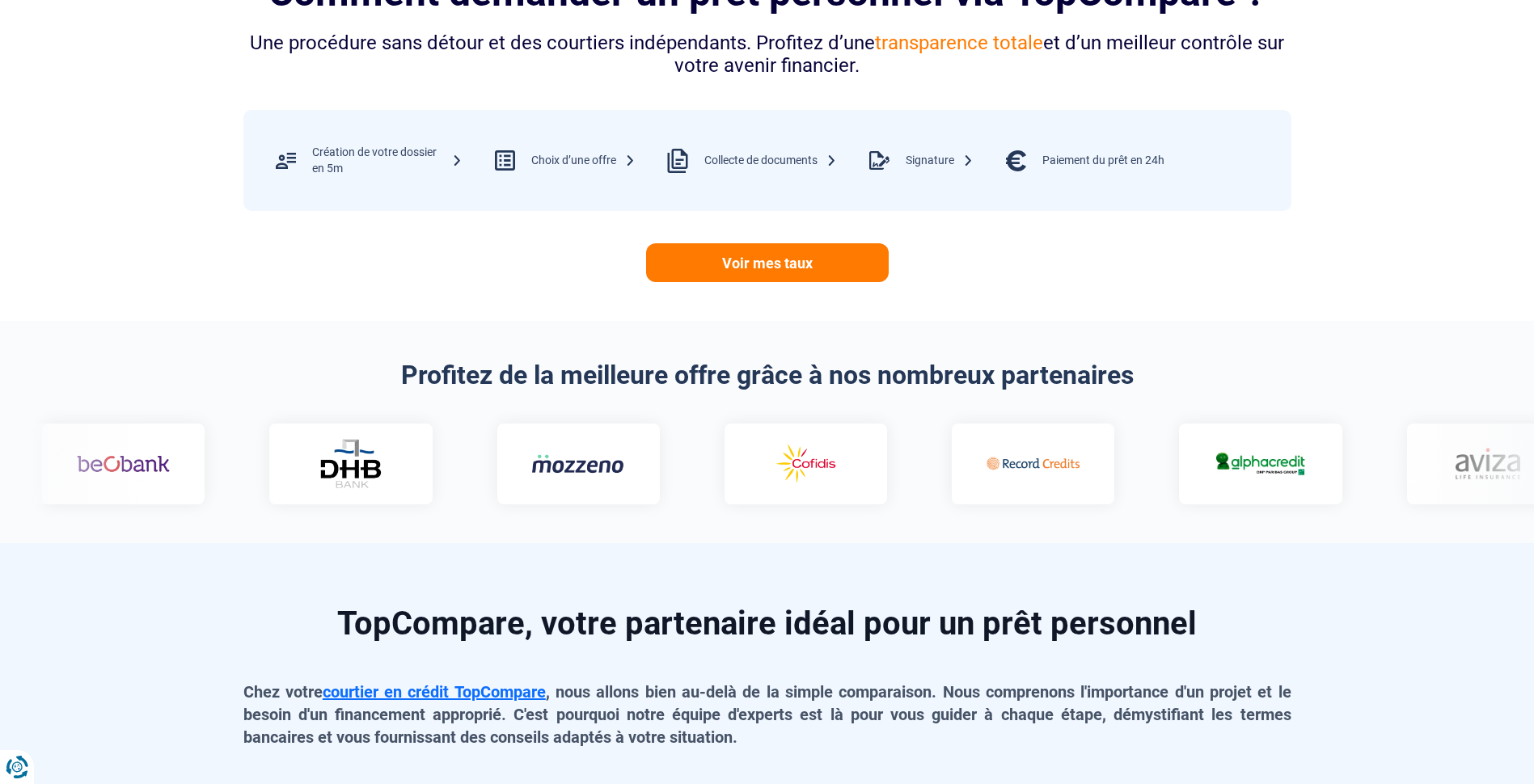
scroll to position [727, 0]
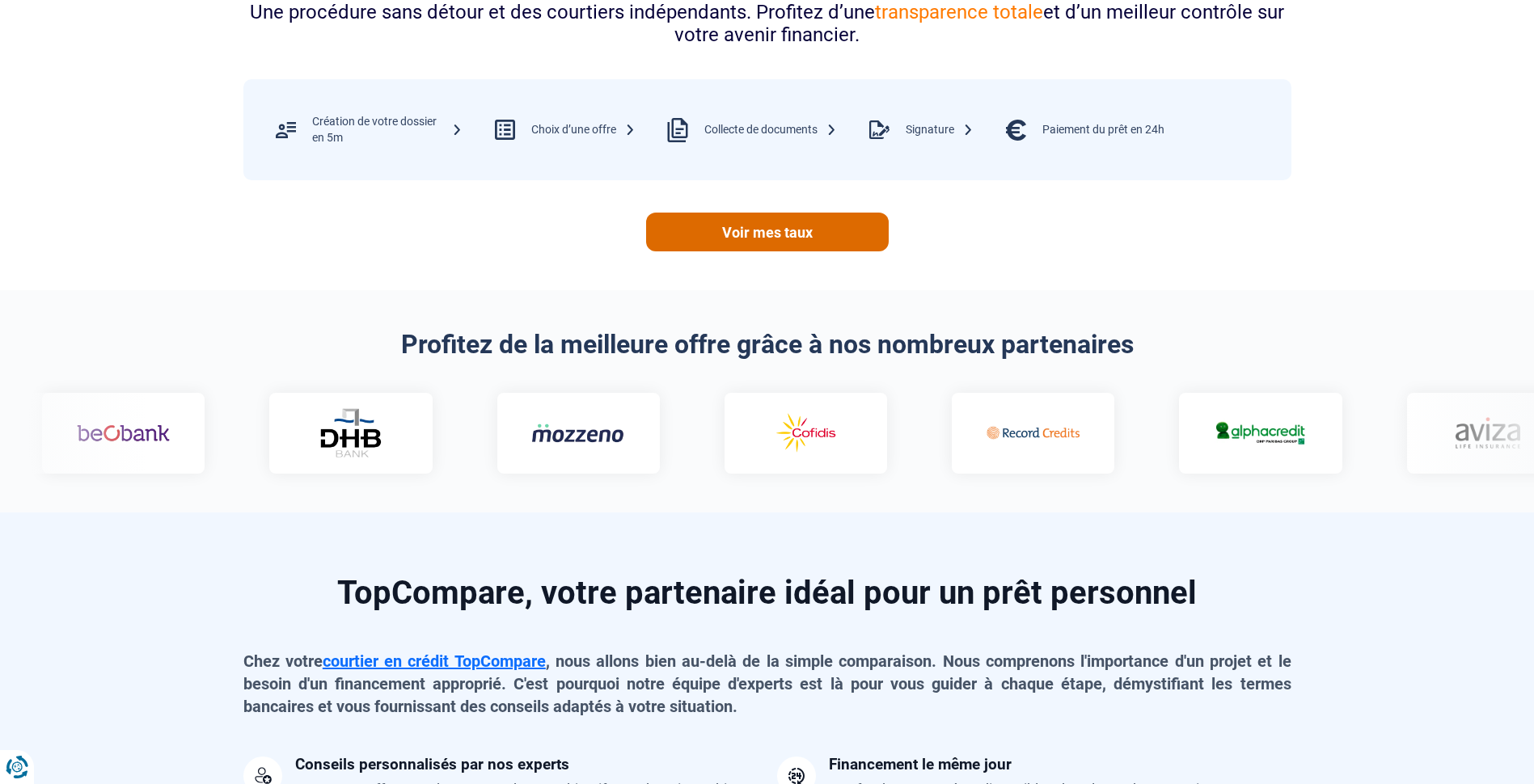
drag, startPoint x: 767, startPoint y: 236, endPoint x: 773, endPoint y: 248, distance: 13.4
click at [767, 236] on link "Voir mes taux" at bounding box center [767, 233] width 243 height 39
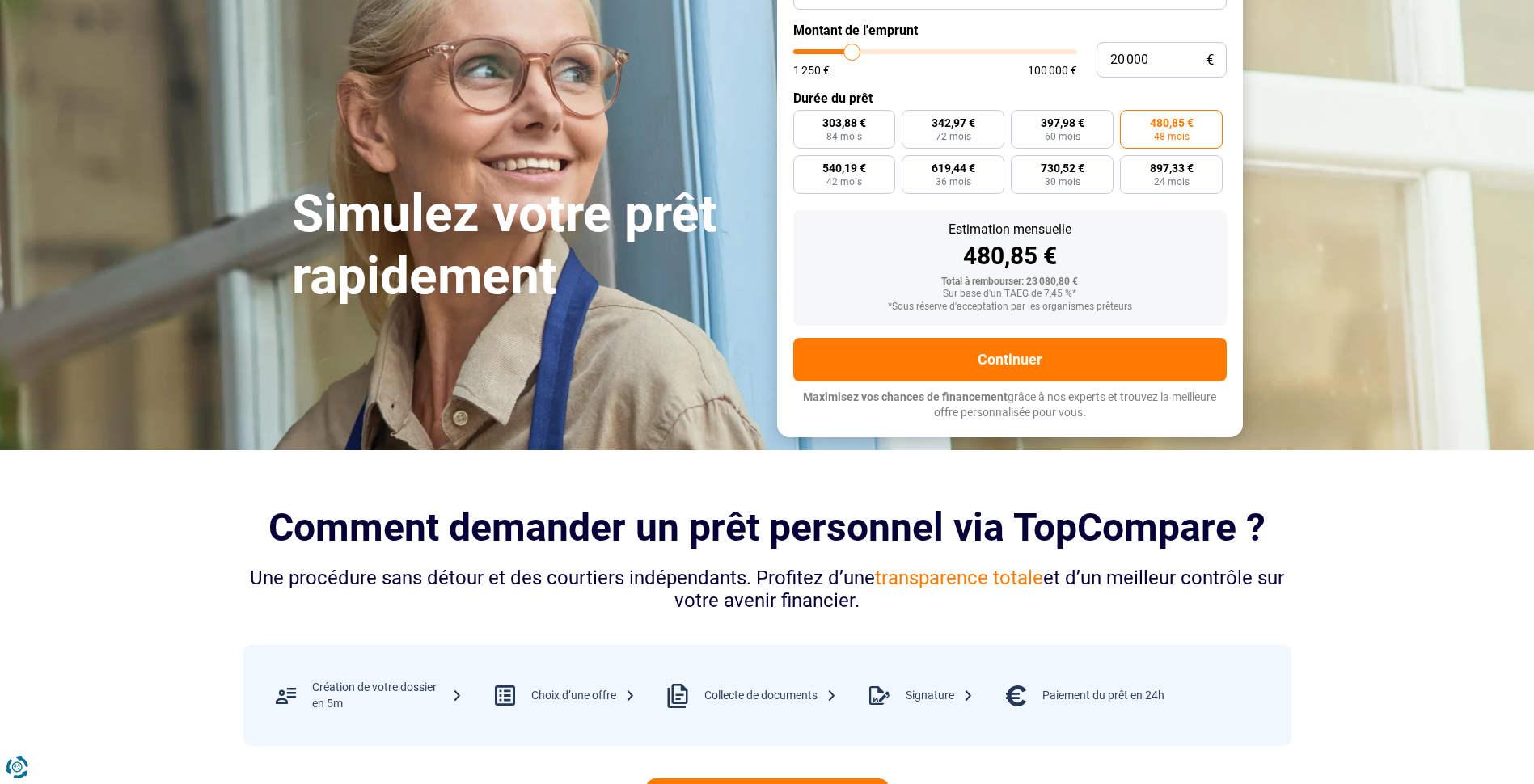
scroll to position [0, 0]
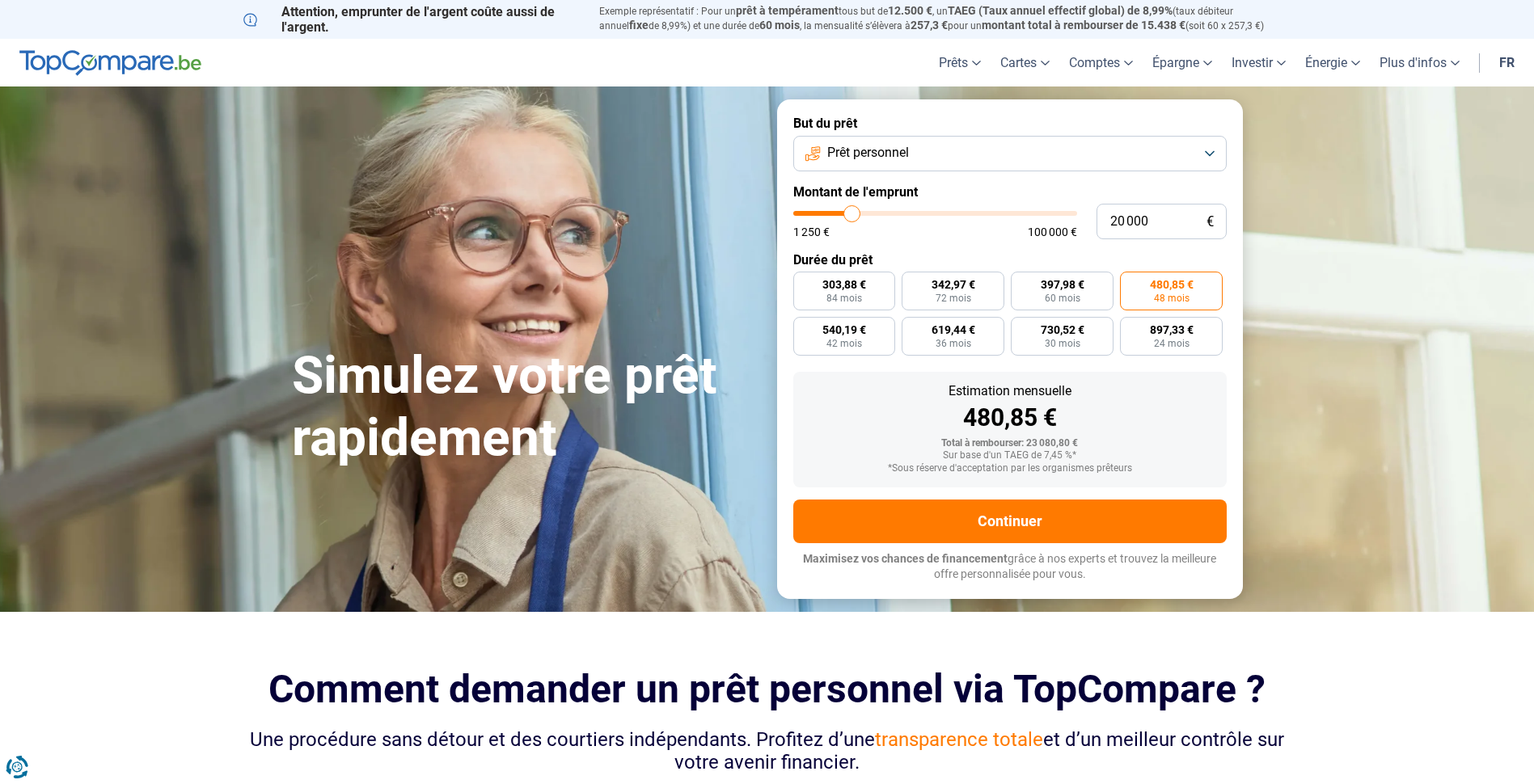
click at [1211, 152] on button "Prêt personnel" at bounding box center [1010, 153] width 434 height 35
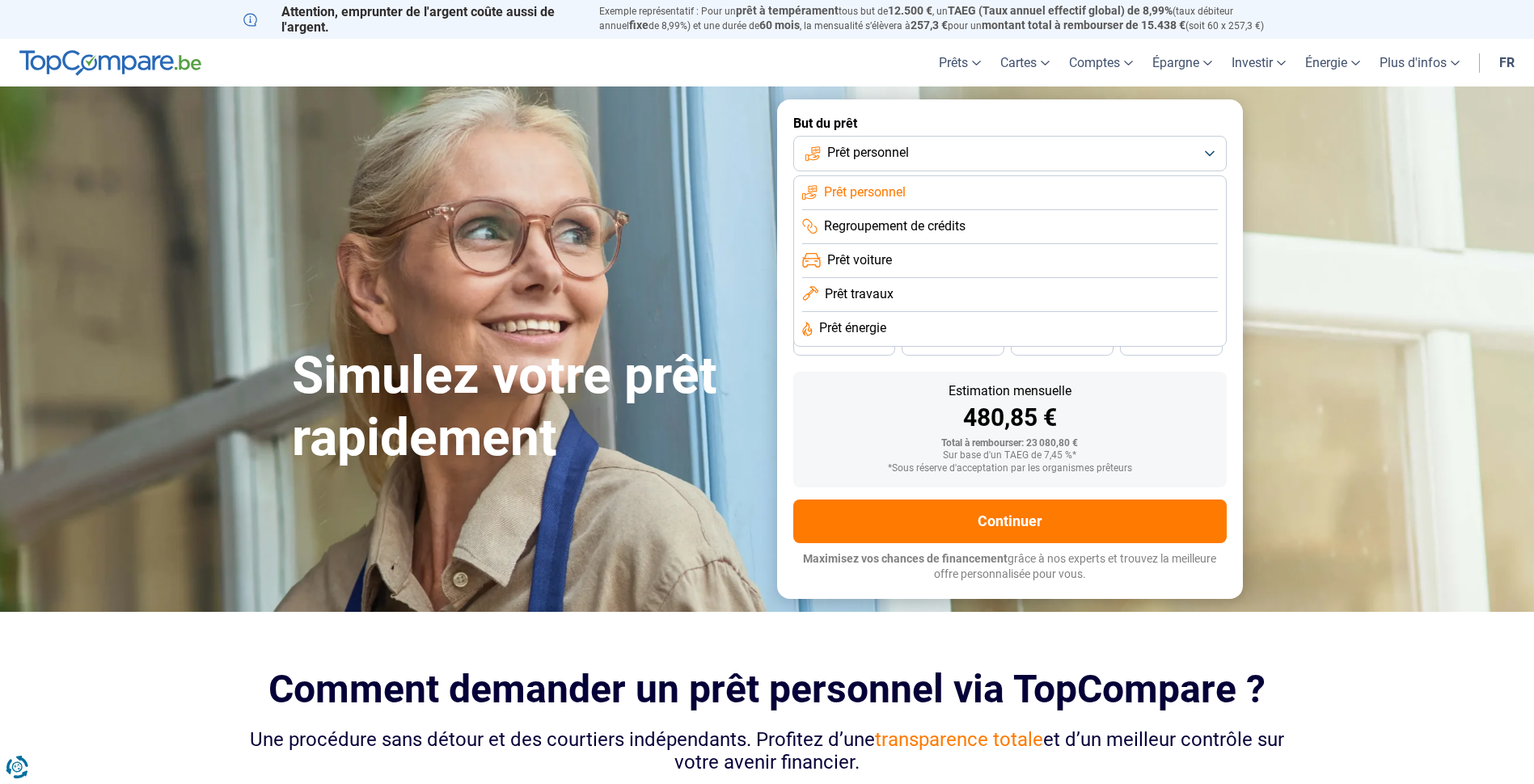
click at [825, 297] on span "Prêt travaux" at bounding box center [860, 294] width 69 height 18
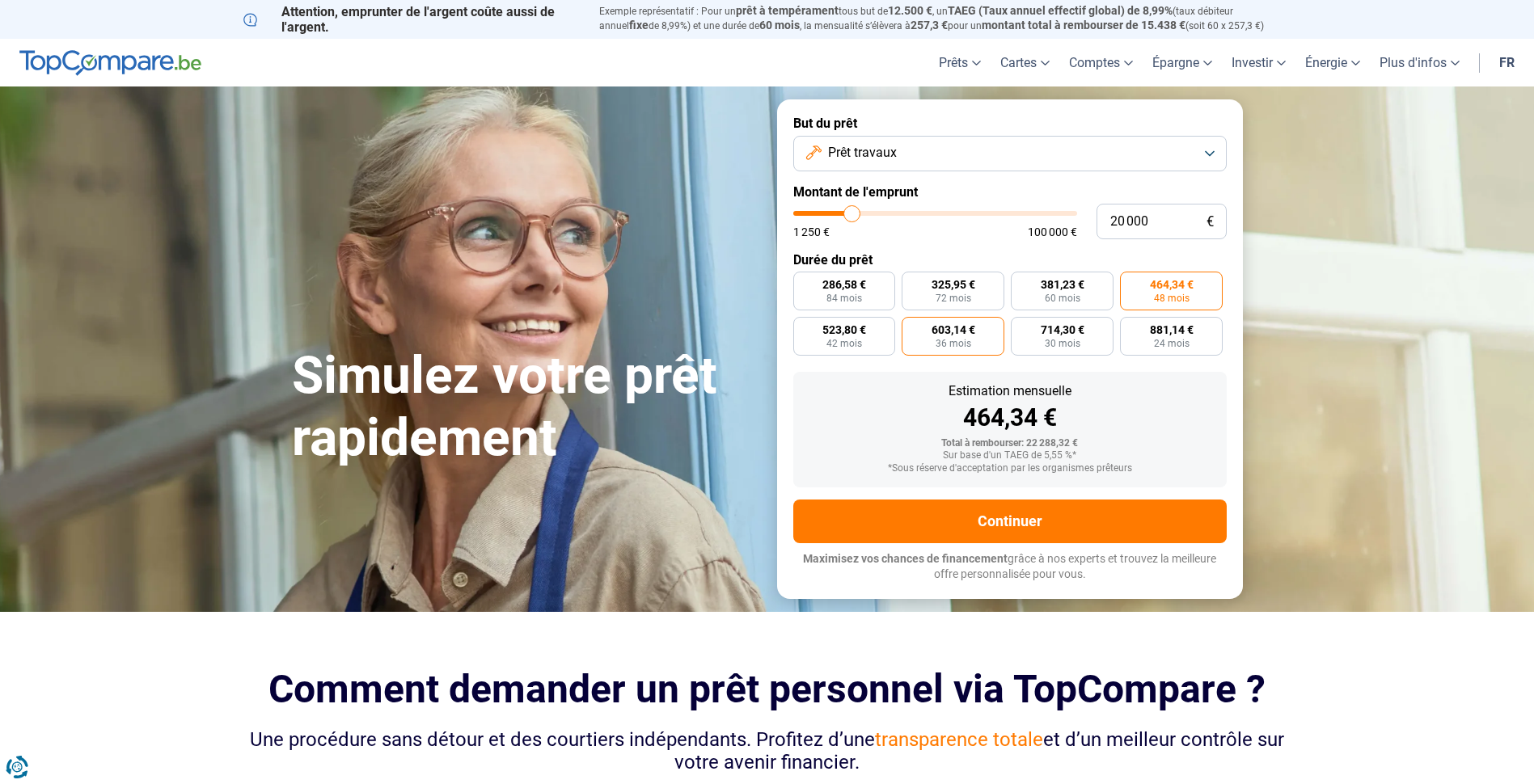
click at [968, 334] on span "603,14 €" at bounding box center [953, 330] width 44 height 11
click at [913, 327] on input "603,14 € 36 mois" at bounding box center [906, 322] width 10 height 10
radio input "true"
click at [1181, 338] on label "881,14 € 24 mois" at bounding box center [1171, 337] width 102 height 39
click at [1130, 327] on input "881,14 € 24 mois" at bounding box center [1125, 322] width 10 height 10
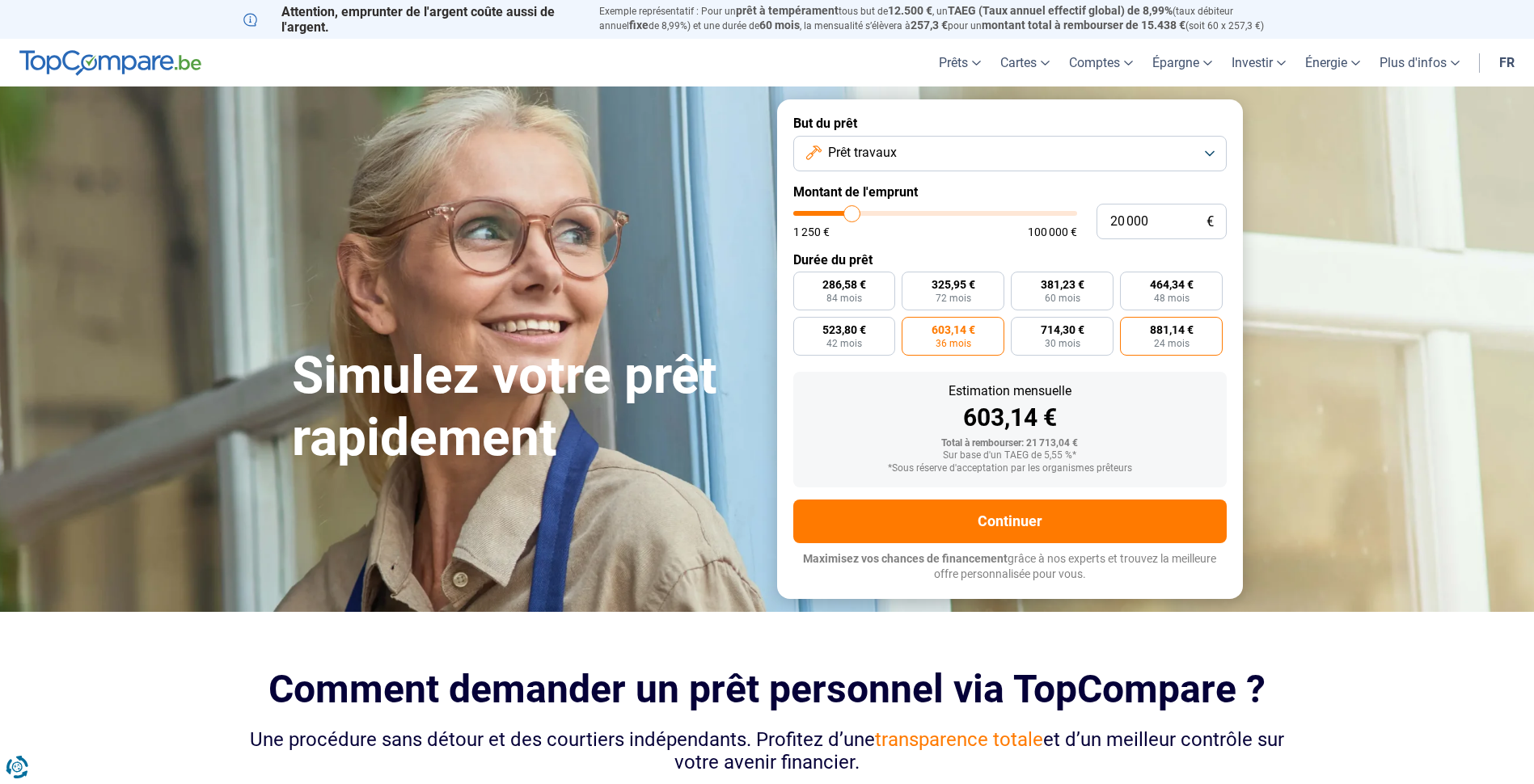
radio input "true"
click at [830, 332] on span "523,80 €" at bounding box center [844, 330] width 44 height 11
click at [804, 327] on input "523,80 € 42 mois" at bounding box center [798, 322] width 10 height 10
radio input "true"
drag, startPoint x: 1158, startPoint y: 287, endPoint x: 1168, endPoint y: 287, distance: 10.0
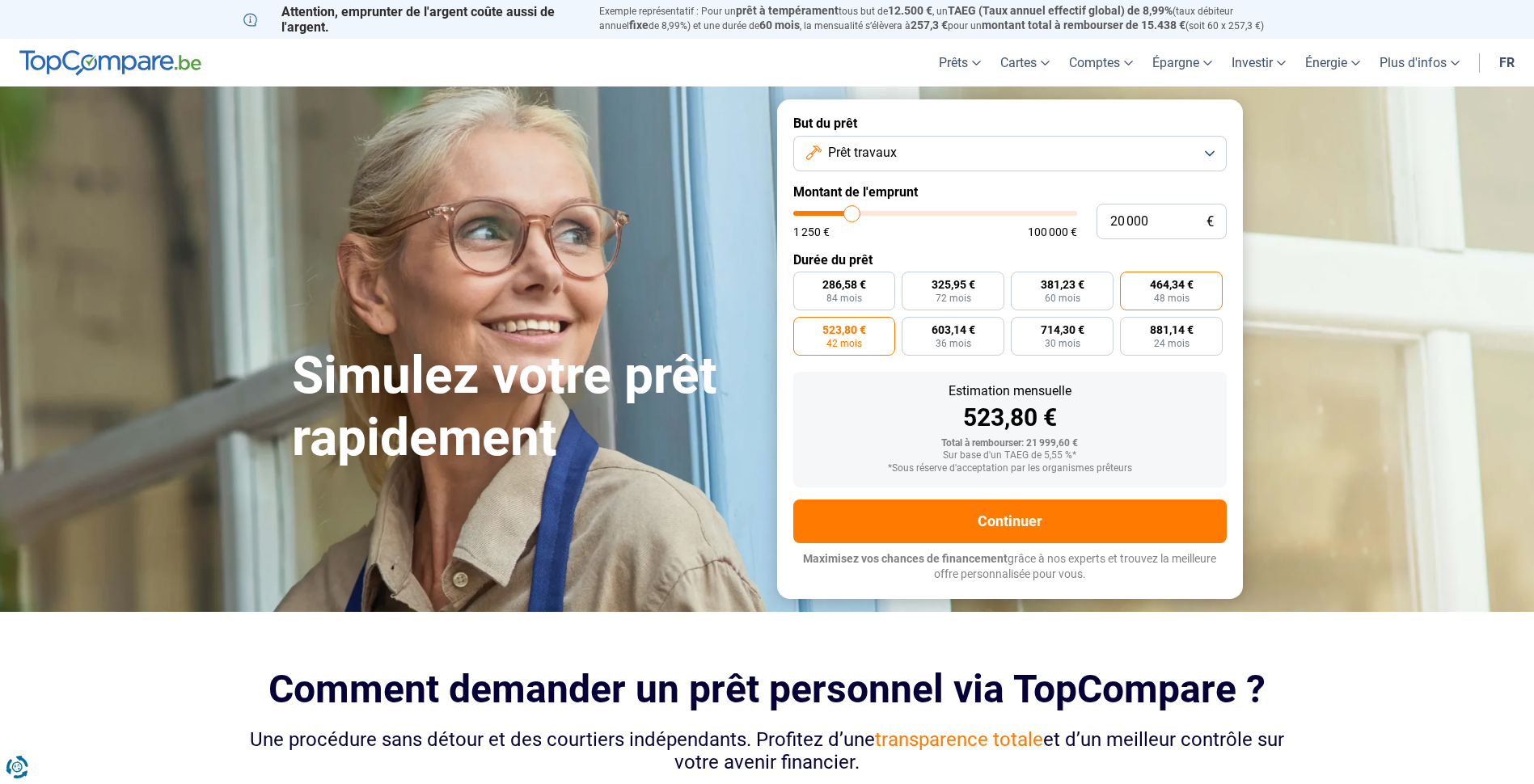
click at [1159, 287] on span "464,34 €" at bounding box center [1171, 285] width 44 height 11
click at [1130, 282] on input "464,34 € 48 mois" at bounding box center [1125, 276] width 10 height 10
radio input "true"
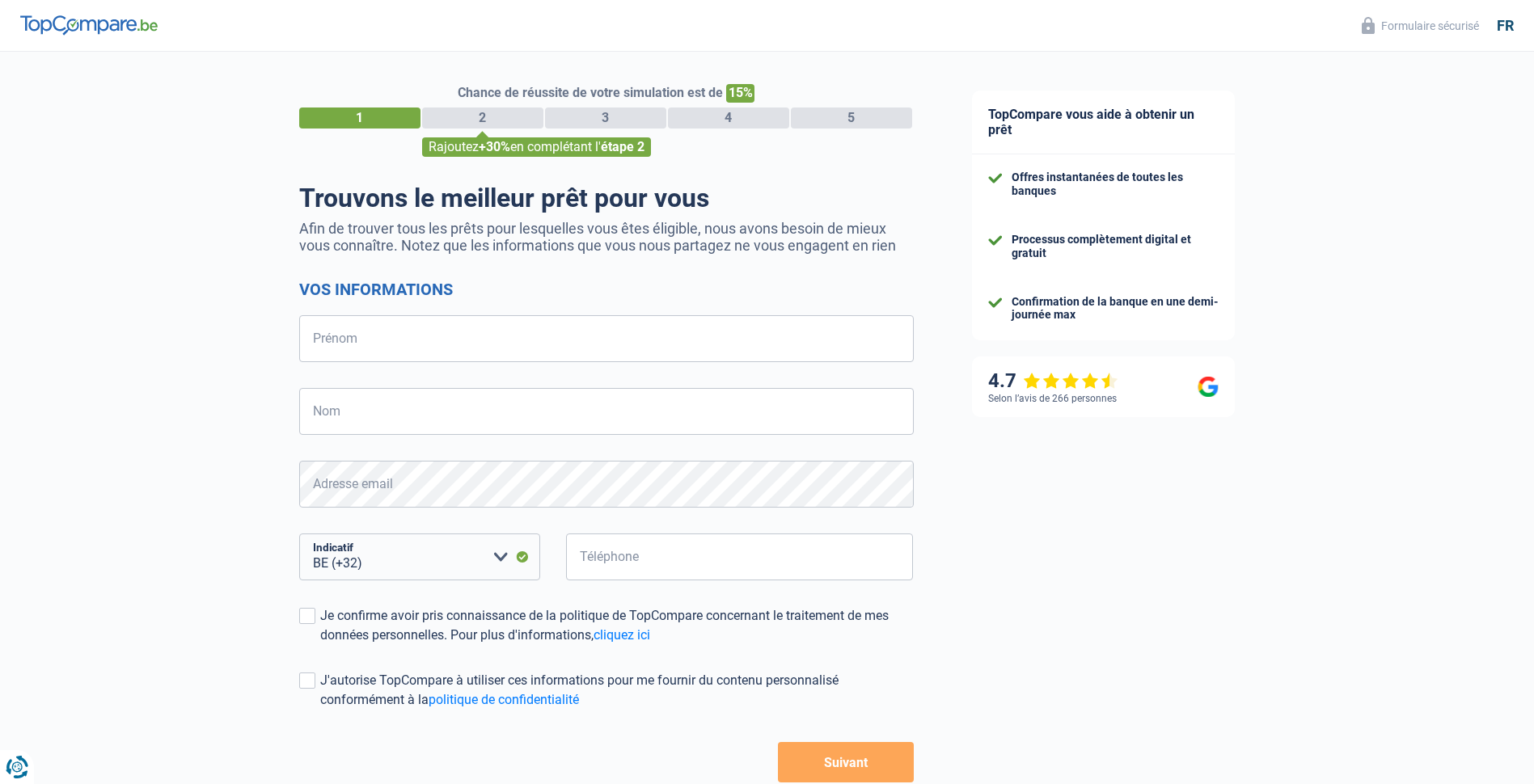
select select "32"
